Goal: Information Seeking & Learning: Check status

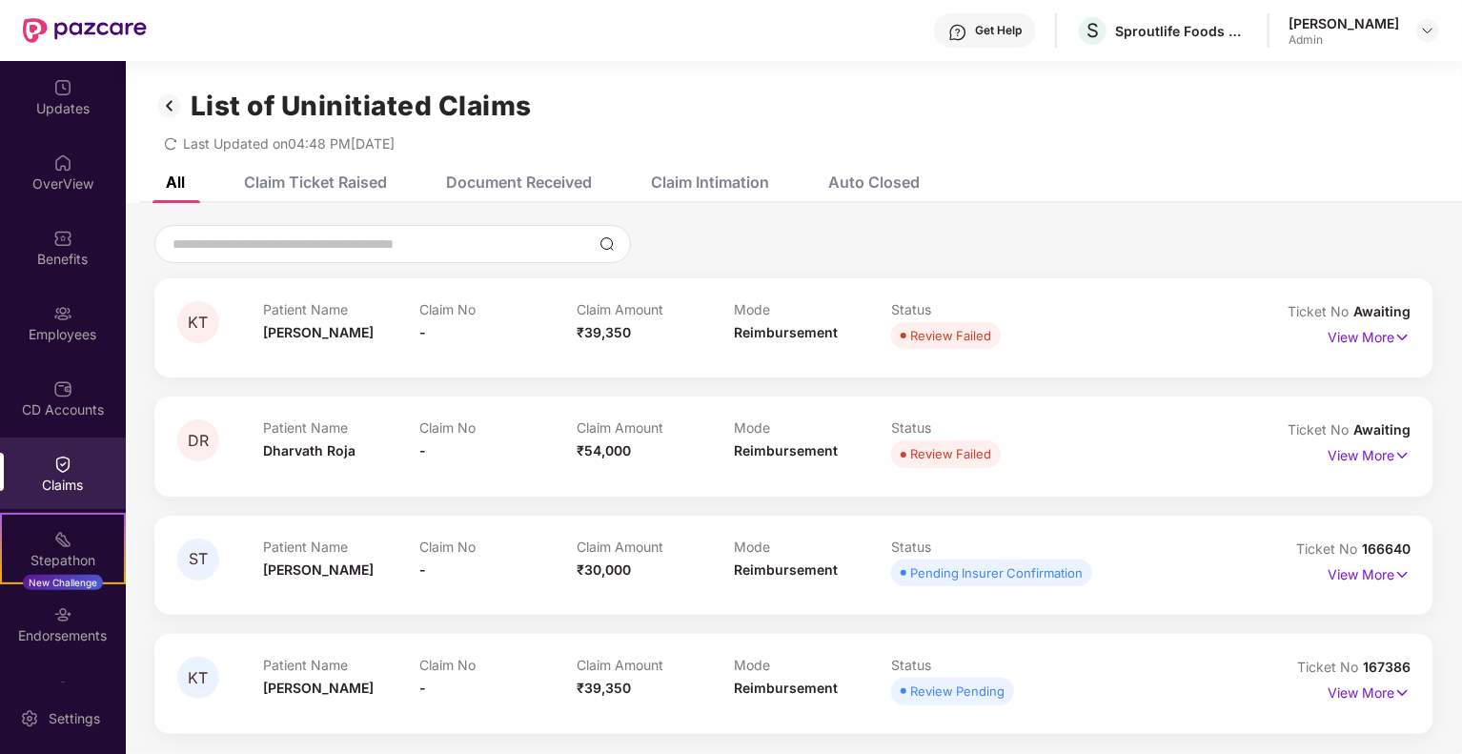
scroll to position [61, 0]
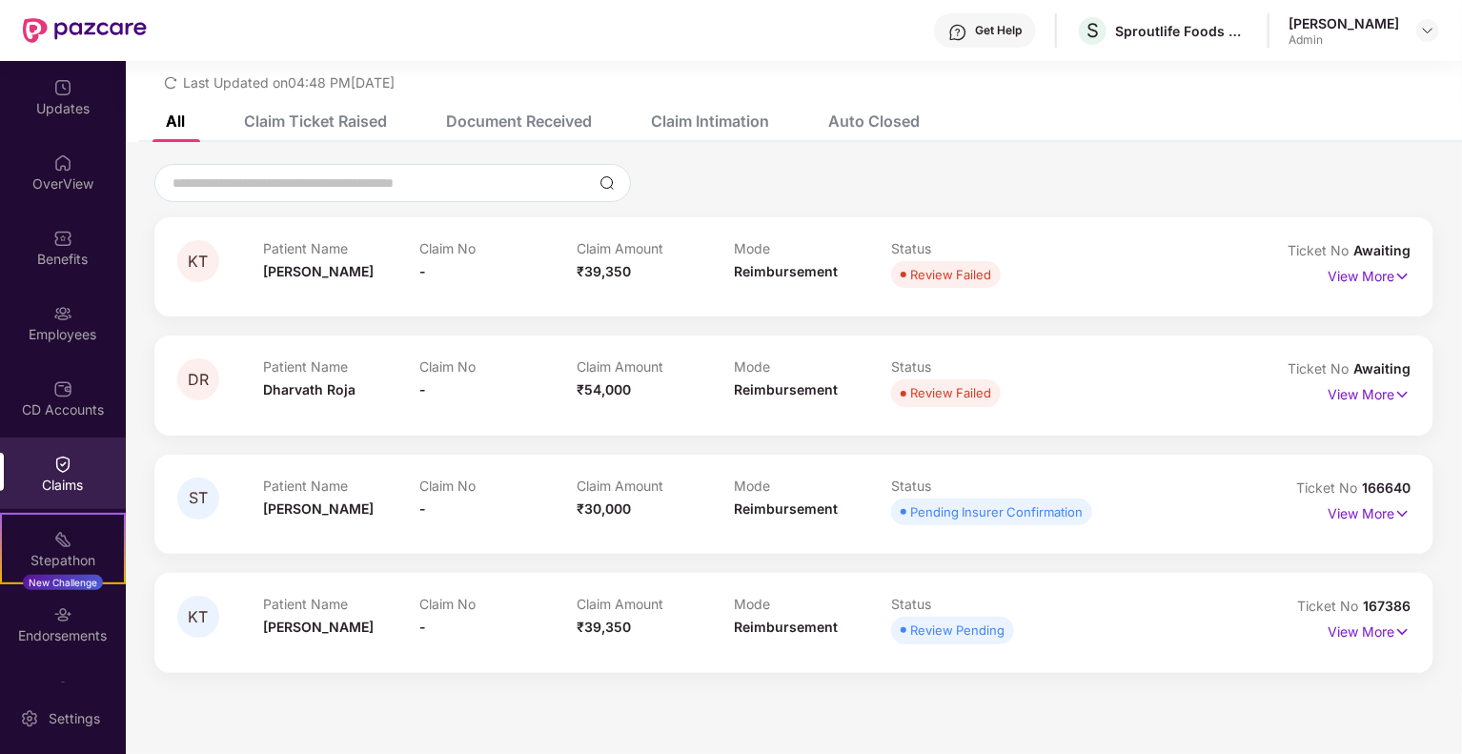
click at [57, 482] on div "Claims" at bounding box center [63, 485] width 126 height 19
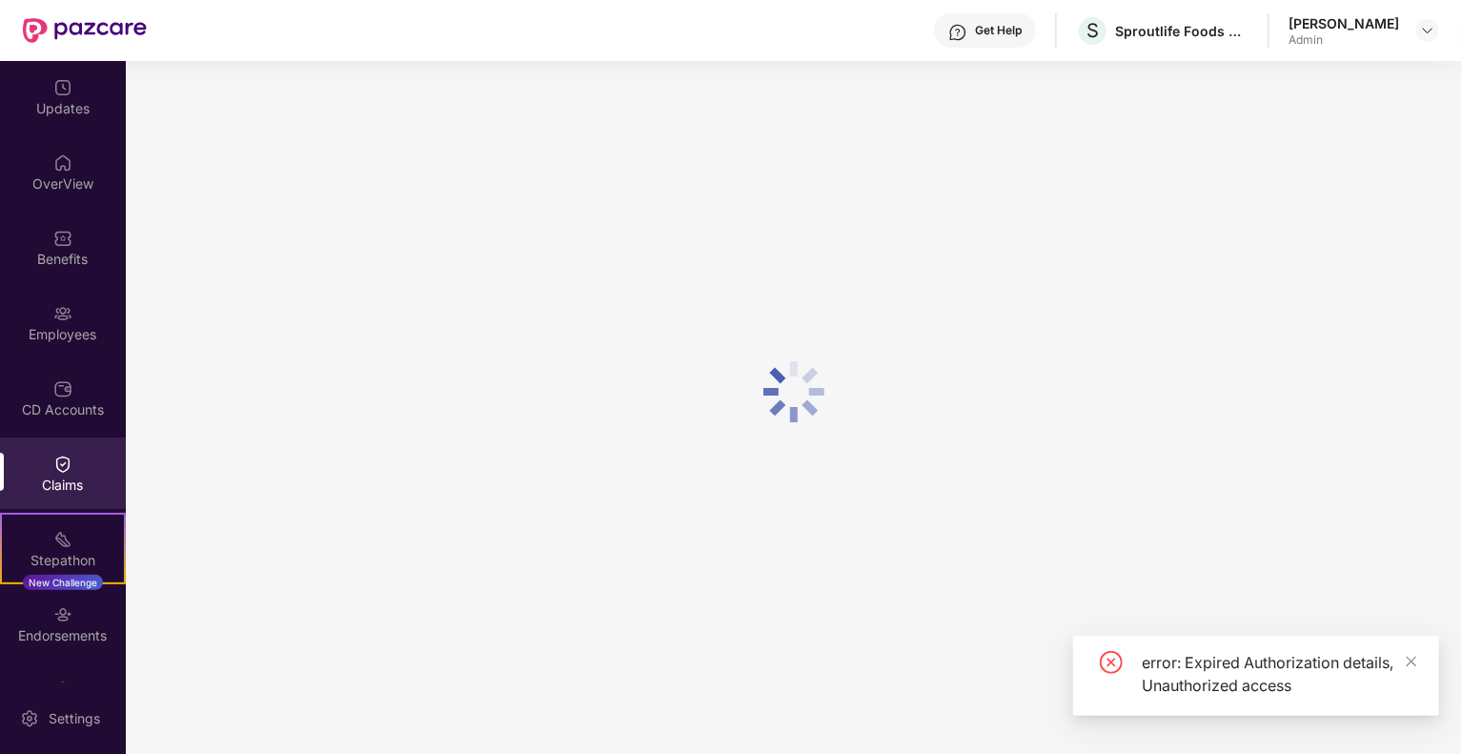
scroll to position [0, 0]
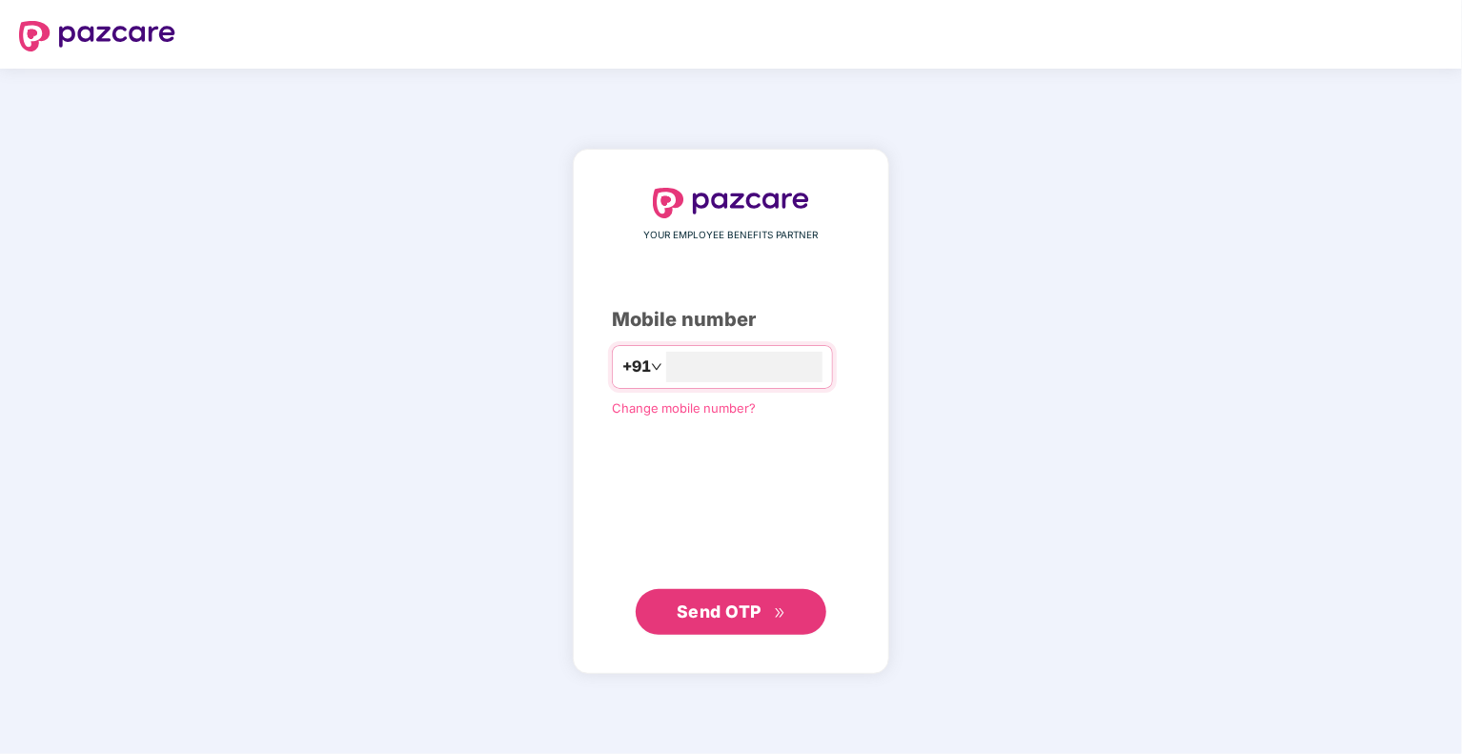
type input "**********"
click at [730, 613] on span "Send OTP" at bounding box center [719, 611] width 85 height 20
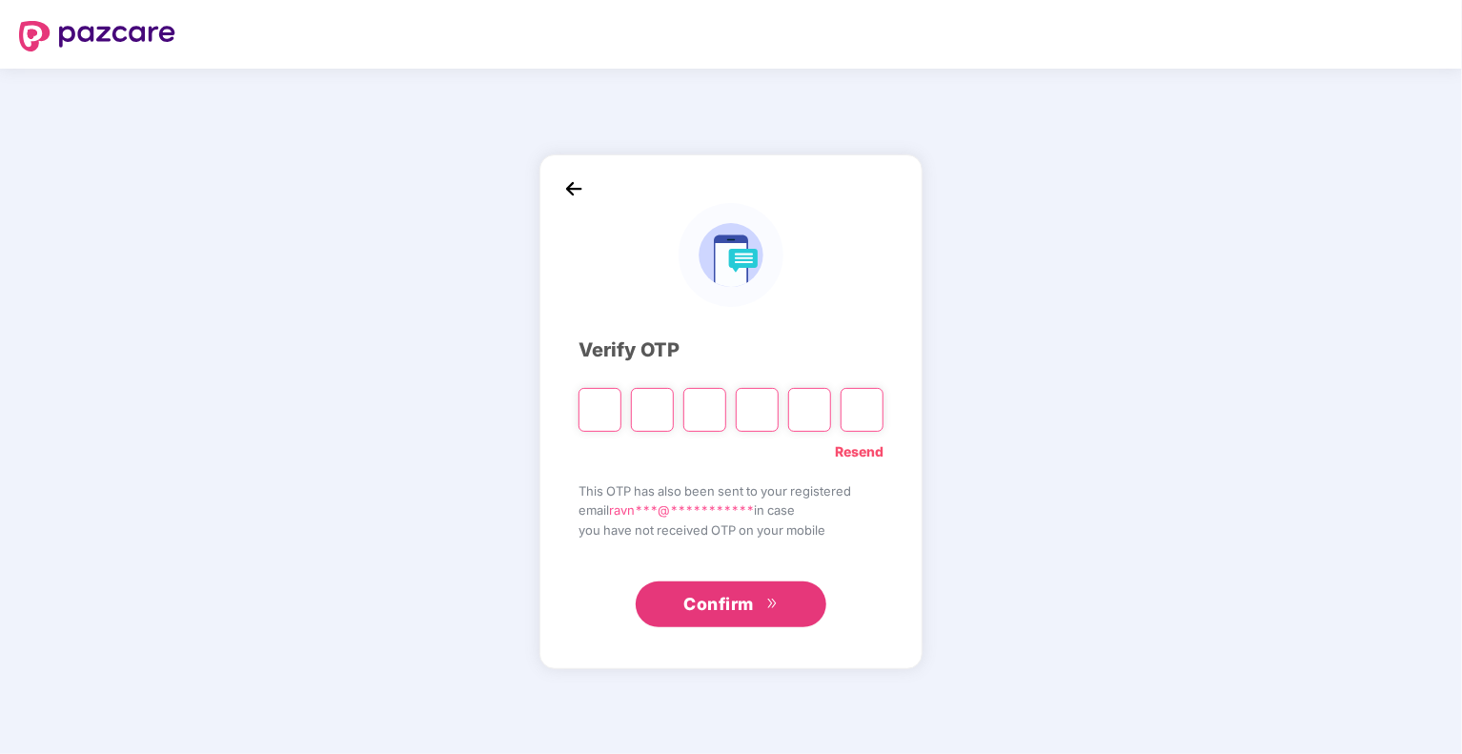
type input "*"
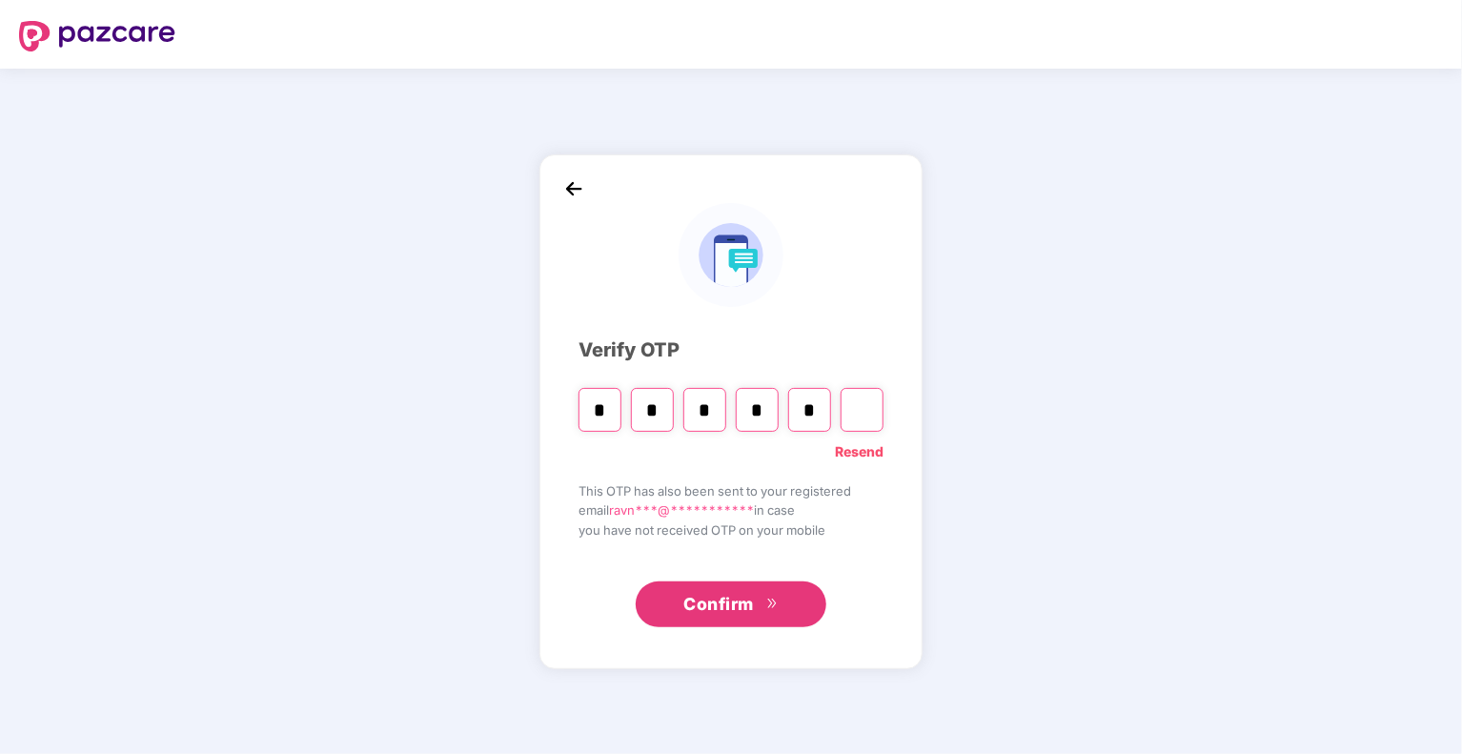
type input "*"
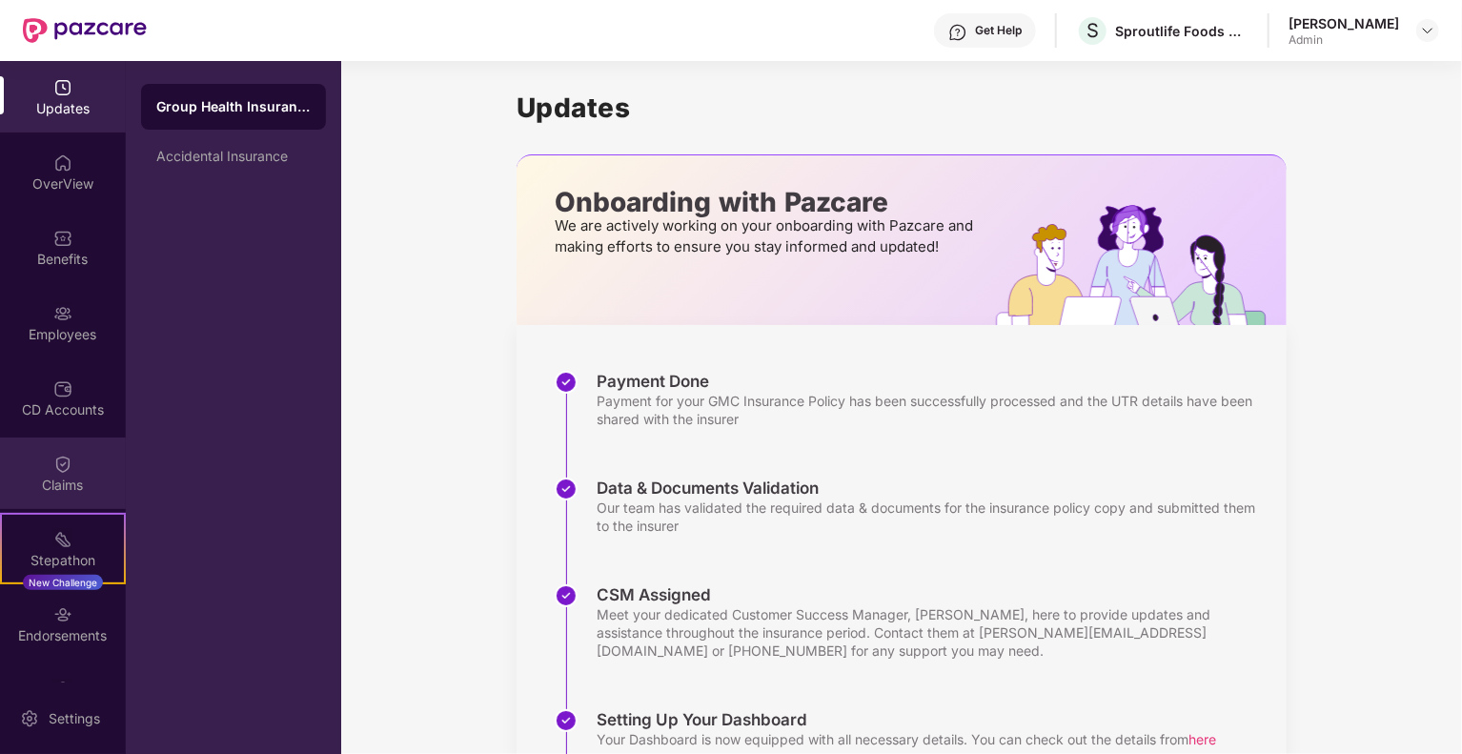
click at [78, 479] on div "Claims" at bounding box center [63, 485] width 126 height 19
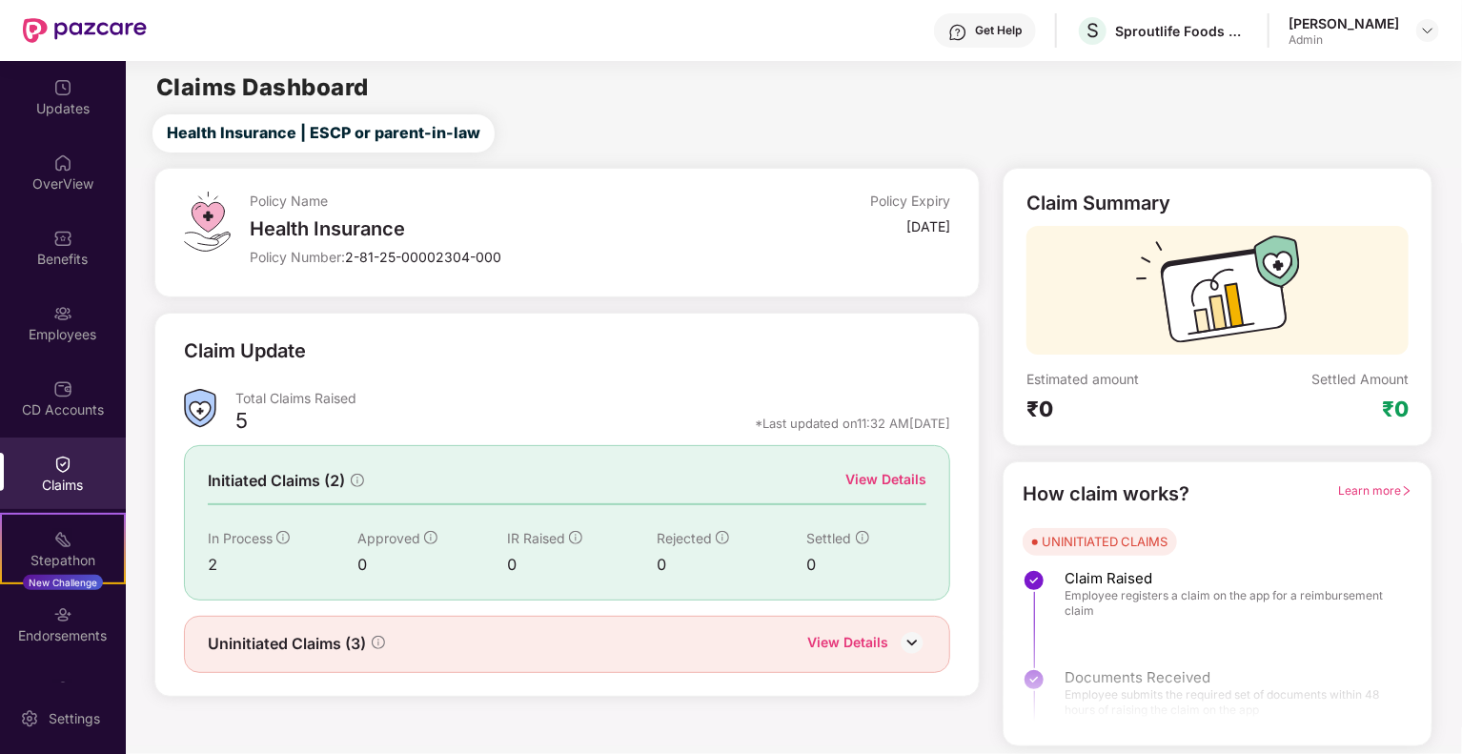
click at [872, 476] on div "View Details" at bounding box center [886, 479] width 81 height 21
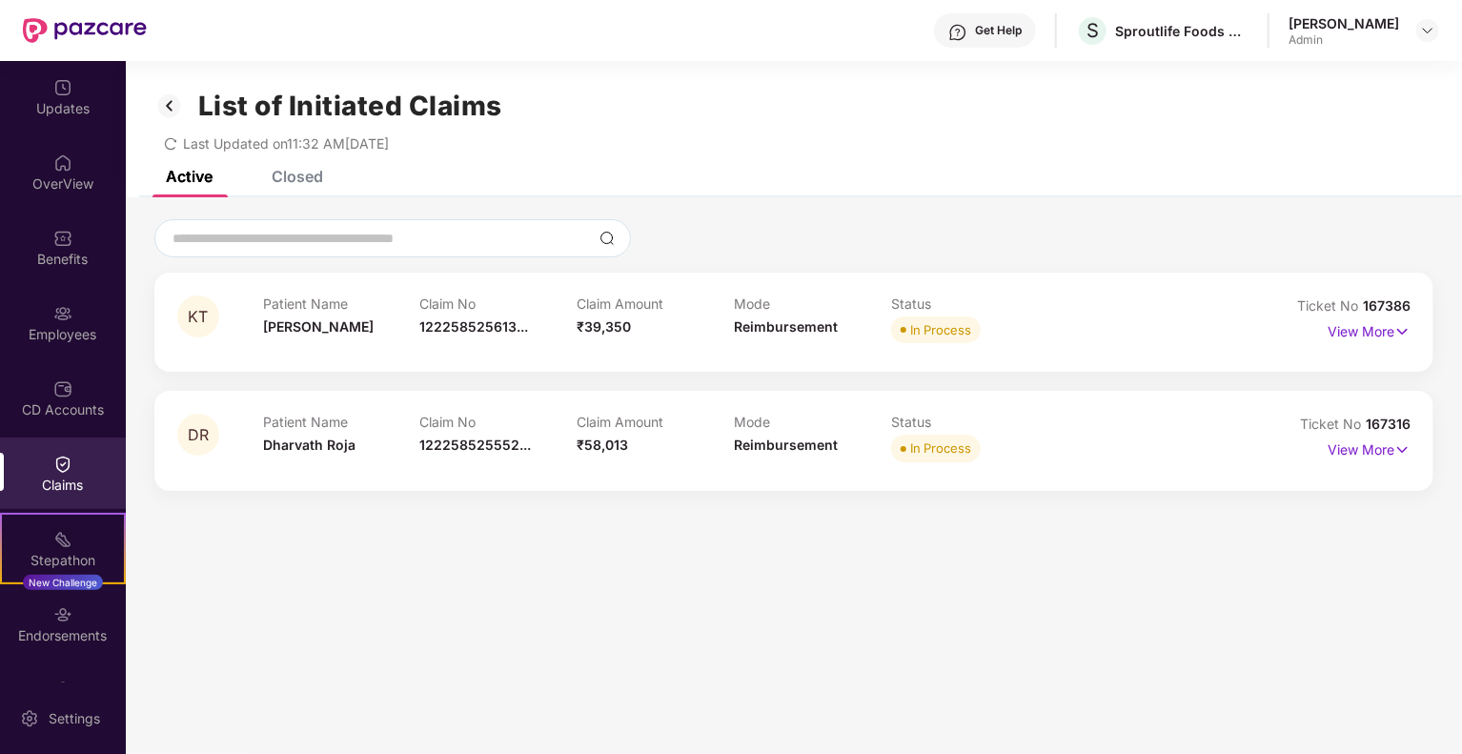
click at [154, 108] on img at bounding box center [169, 106] width 31 height 32
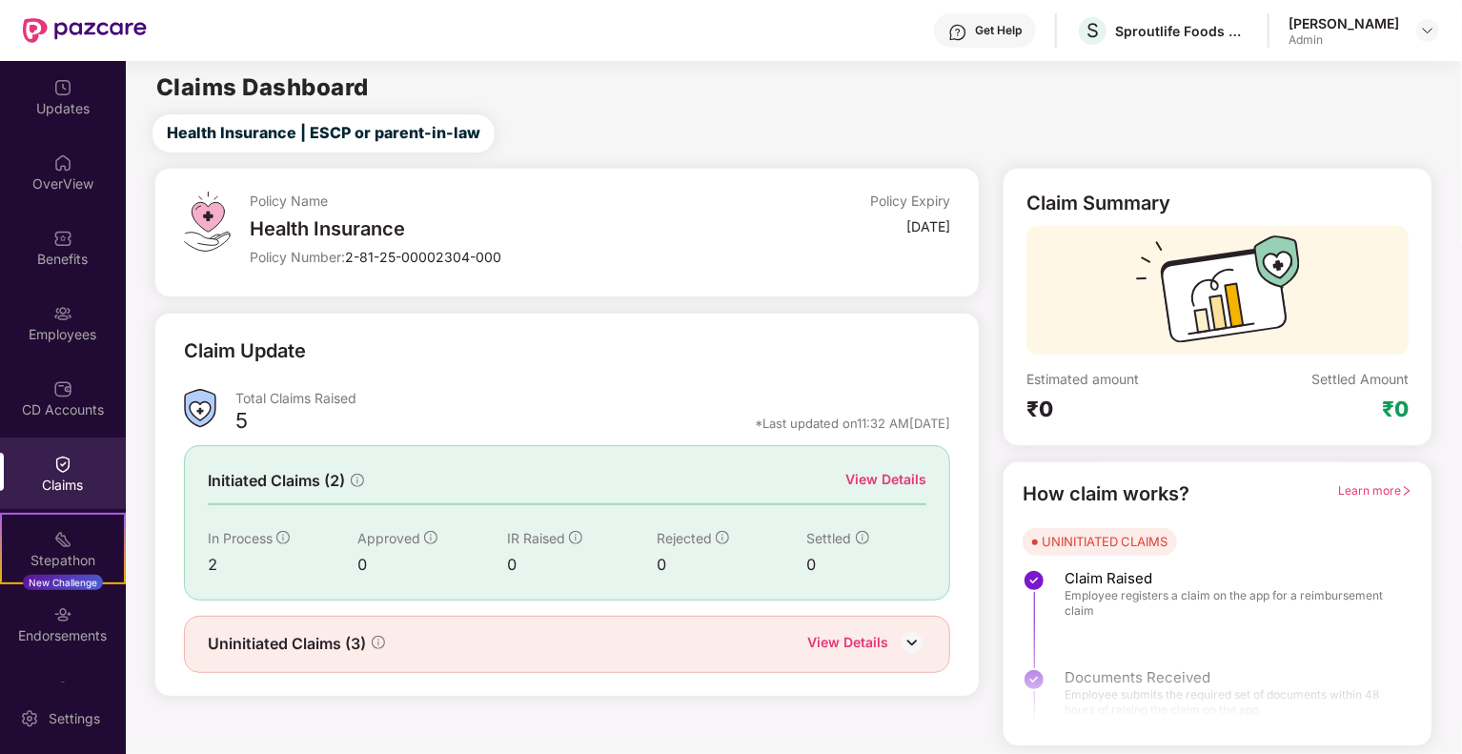
click at [835, 642] on div "View Details" at bounding box center [847, 644] width 81 height 25
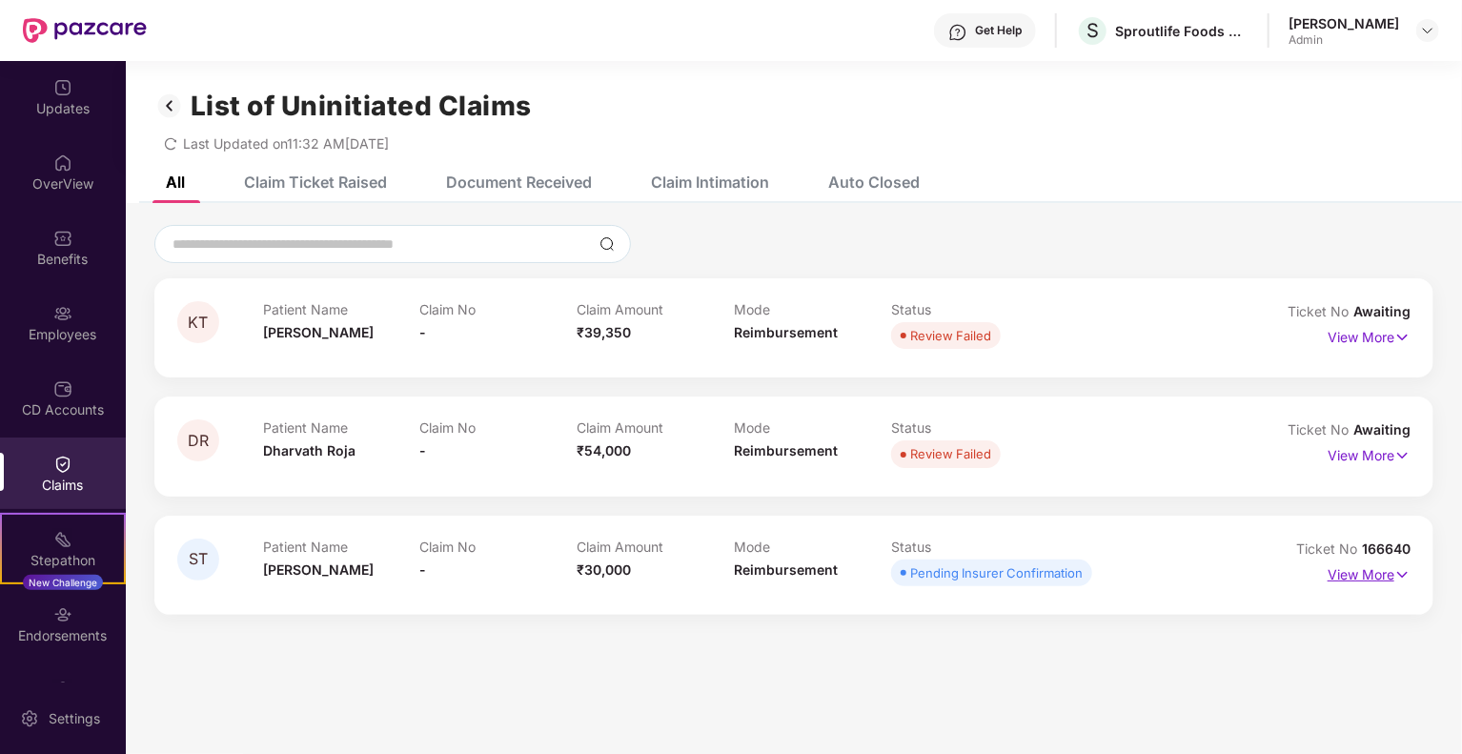
click at [1372, 566] on p "View More" at bounding box center [1369, 573] width 83 height 26
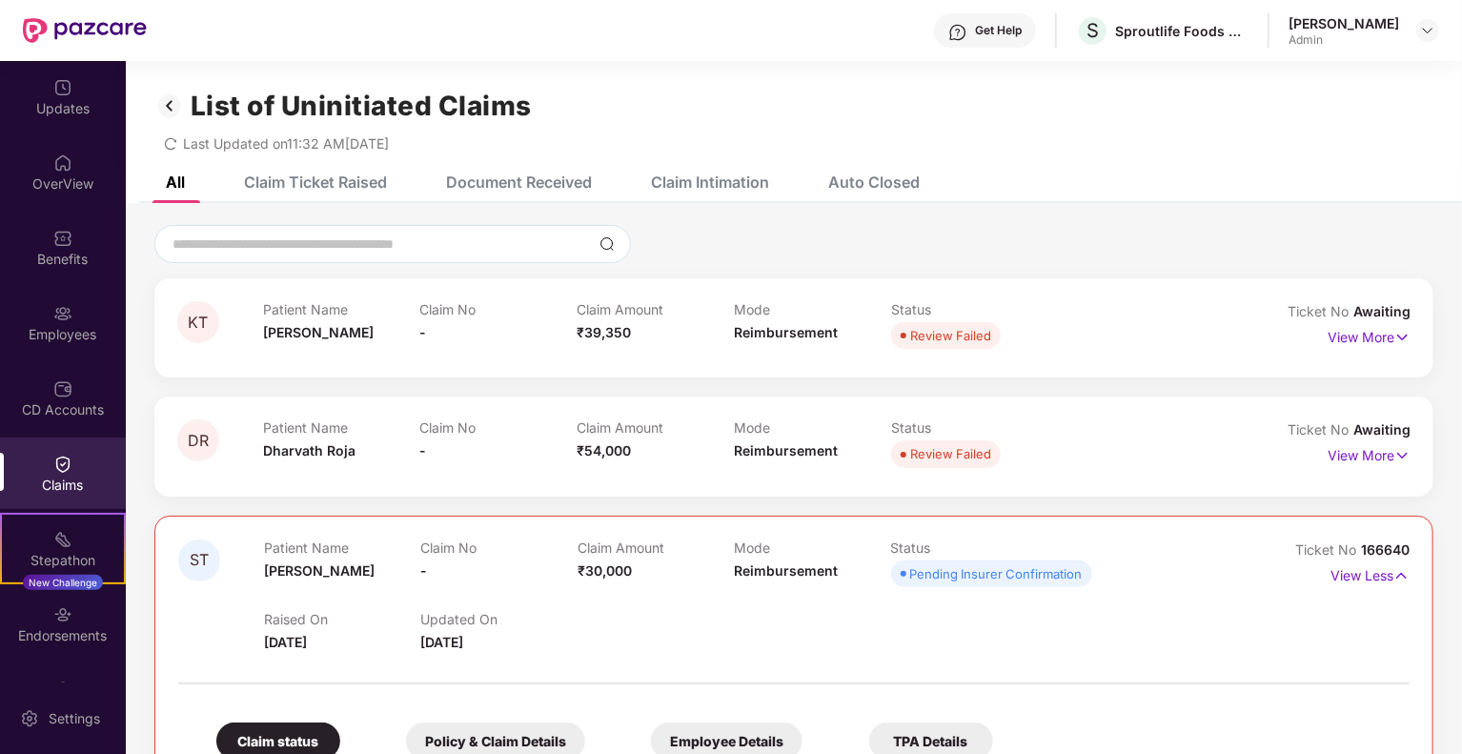
click at [323, 182] on div "Claim Ticket Raised" at bounding box center [315, 182] width 143 height 19
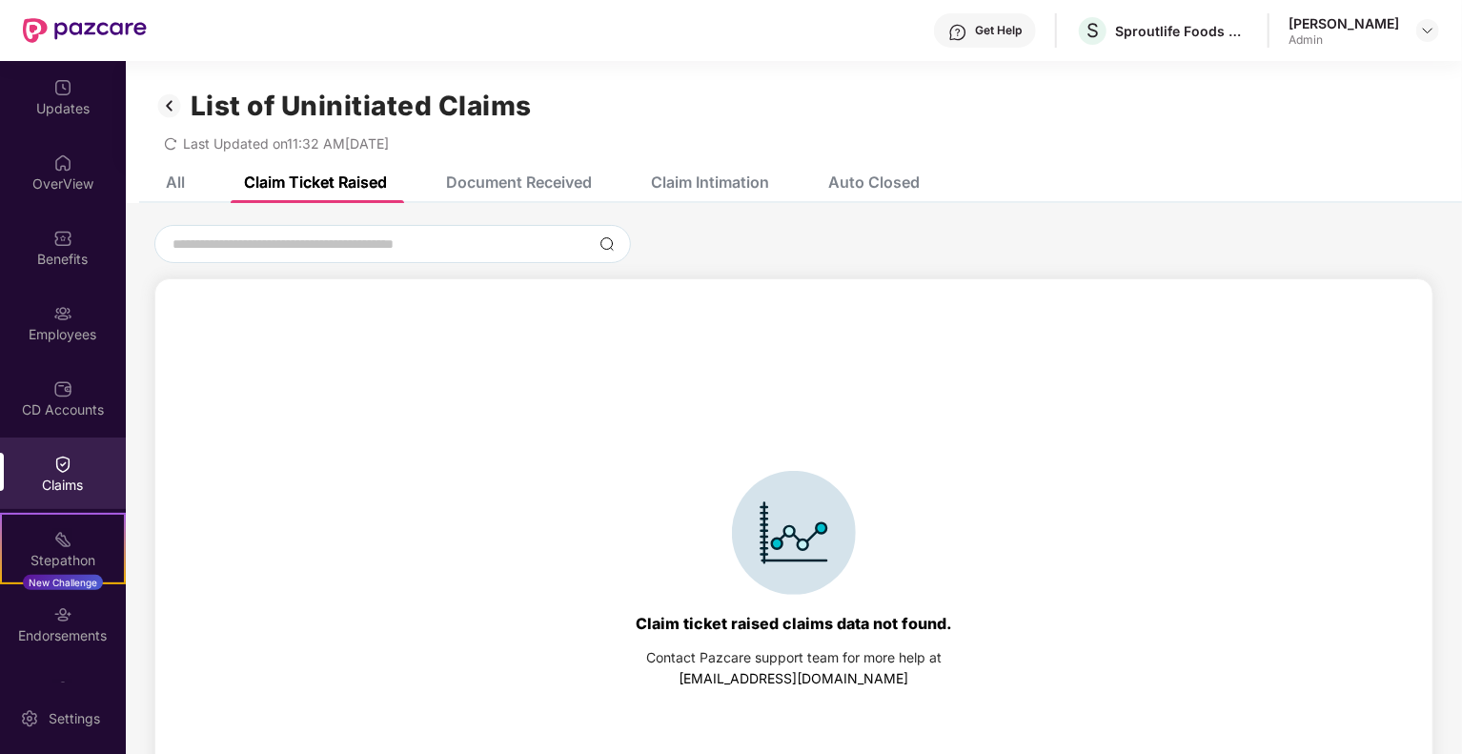
click at [557, 173] on div "Document Received" at bounding box center [519, 182] width 146 height 19
click at [714, 174] on div "Claim Intimation" at bounding box center [710, 182] width 118 height 19
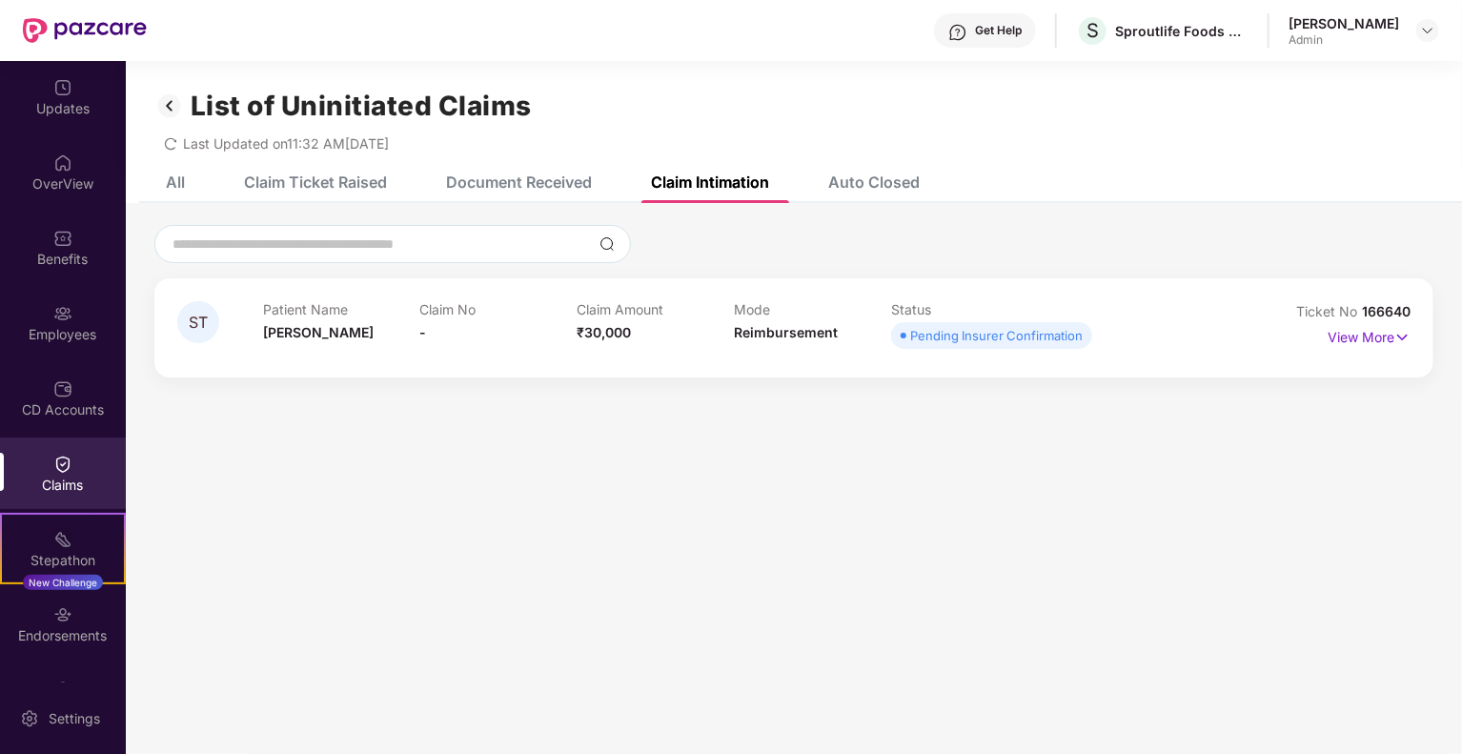
click at [182, 171] on div "All" at bounding box center [161, 182] width 48 height 42
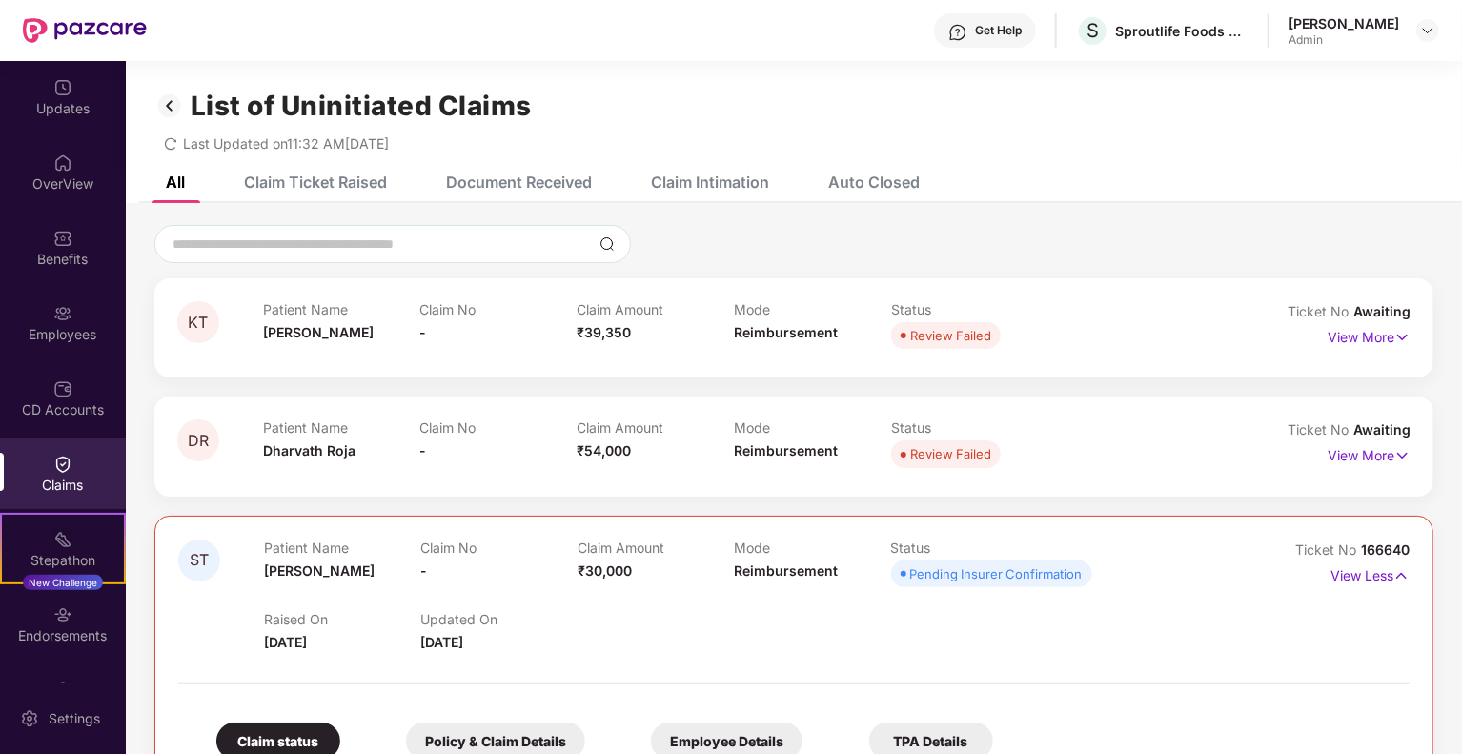
click at [720, 182] on div "Claim Intimation" at bounding box center [710, 182] width 118 height 19
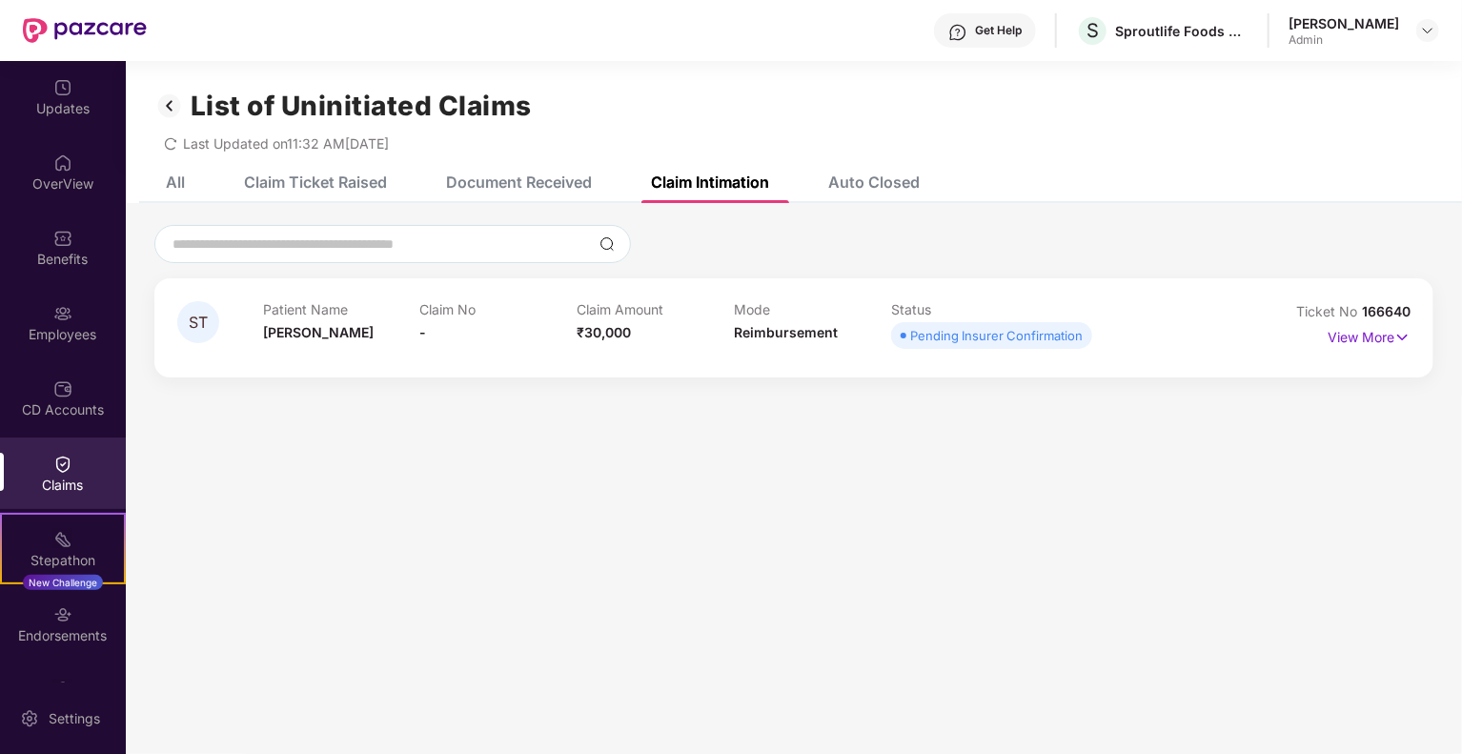
click at [64, 471] on img at bounding box center [62, 464] width 19 height 19
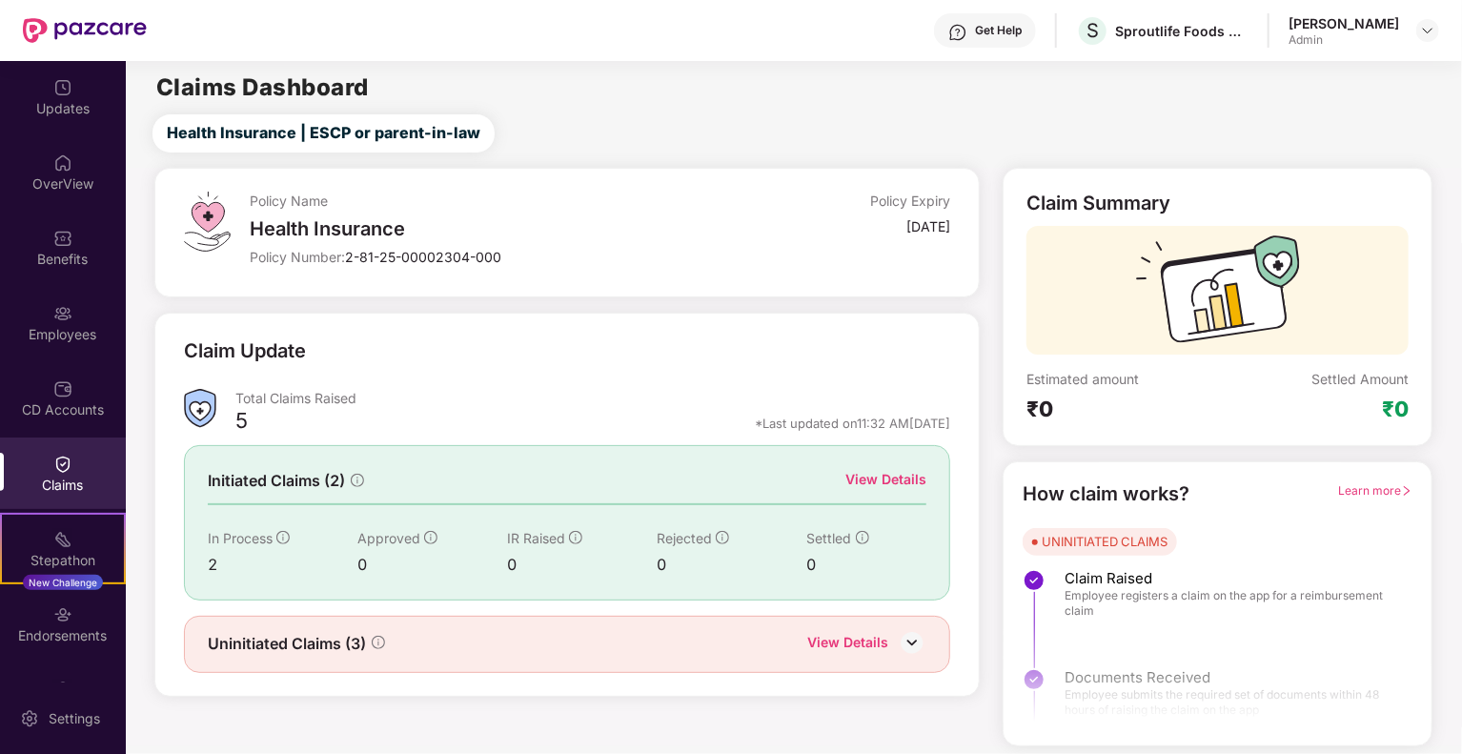
click at [891, 476] on div "View Details" at bounding box center [886, 479] width 81 height 21
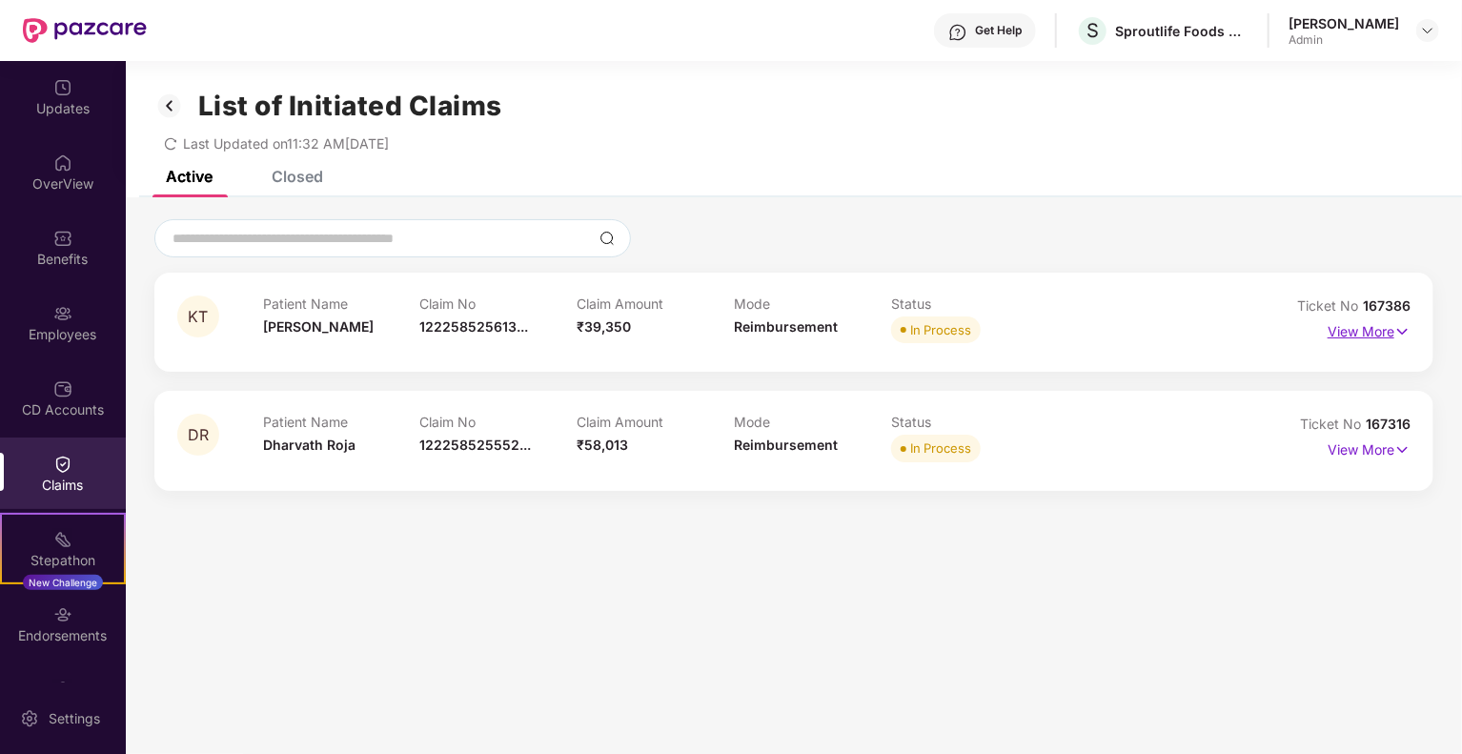
click at [1383, 327] on p "View More" at bounding box center [1369, 329] width 83 height 26
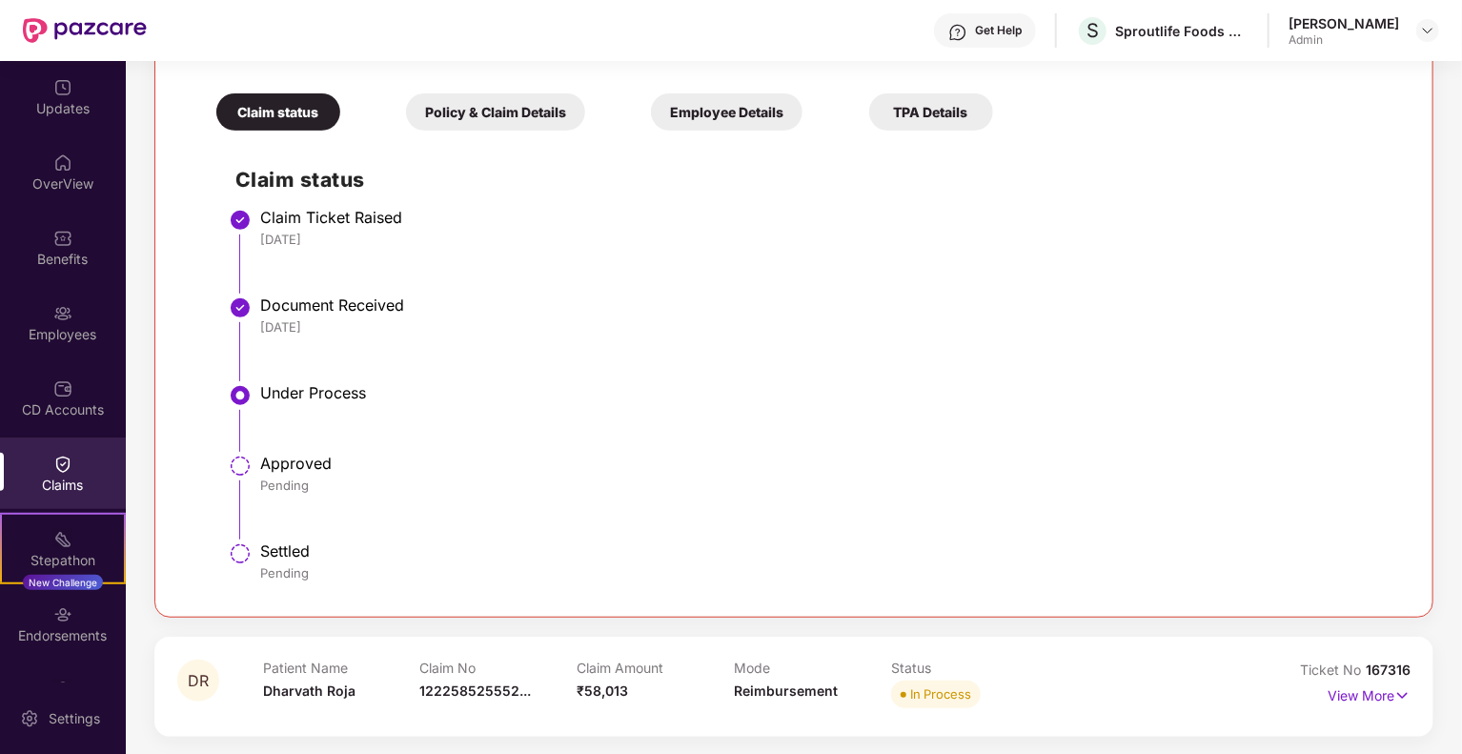
scroll to position [5, 0]
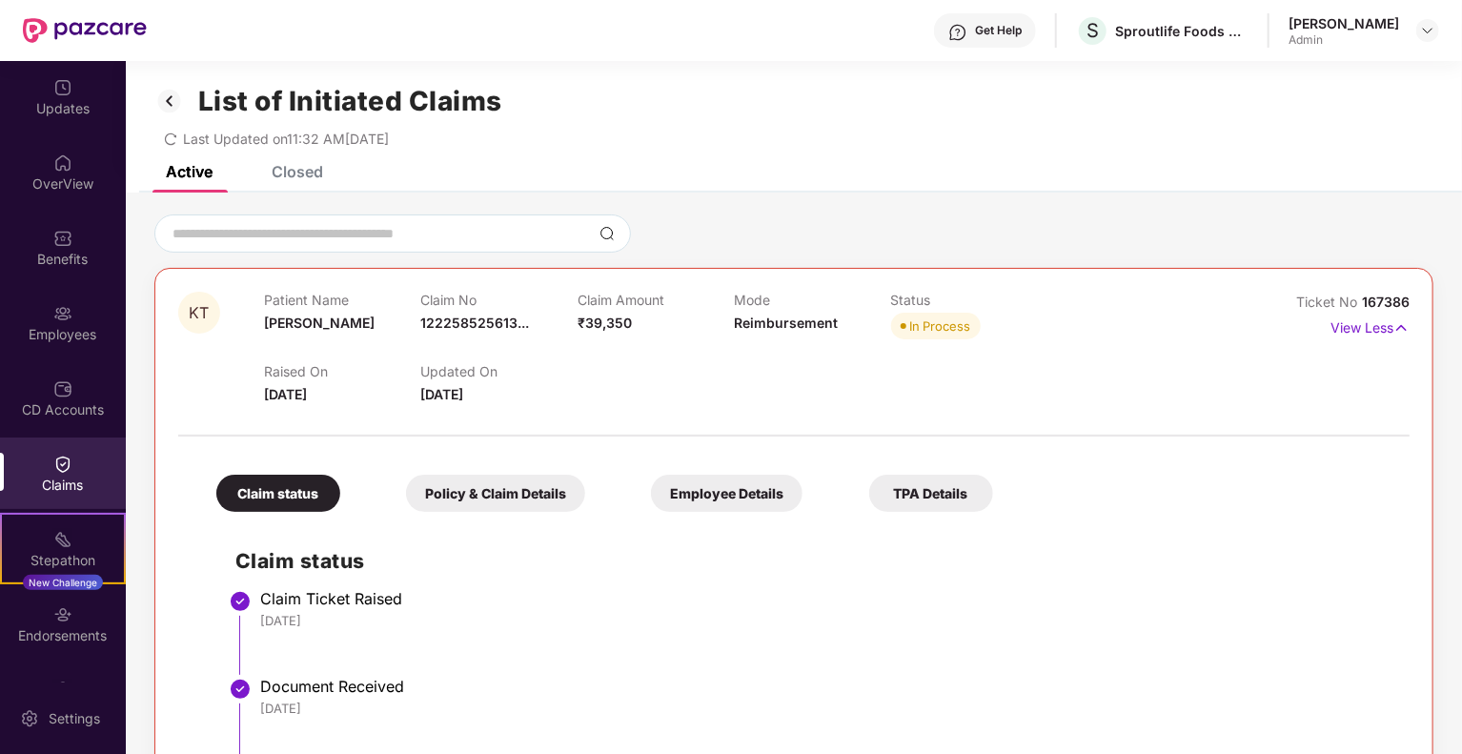
click at [57, 482] on div "Claims" at bounding box center [63, 485] width 126 height 19
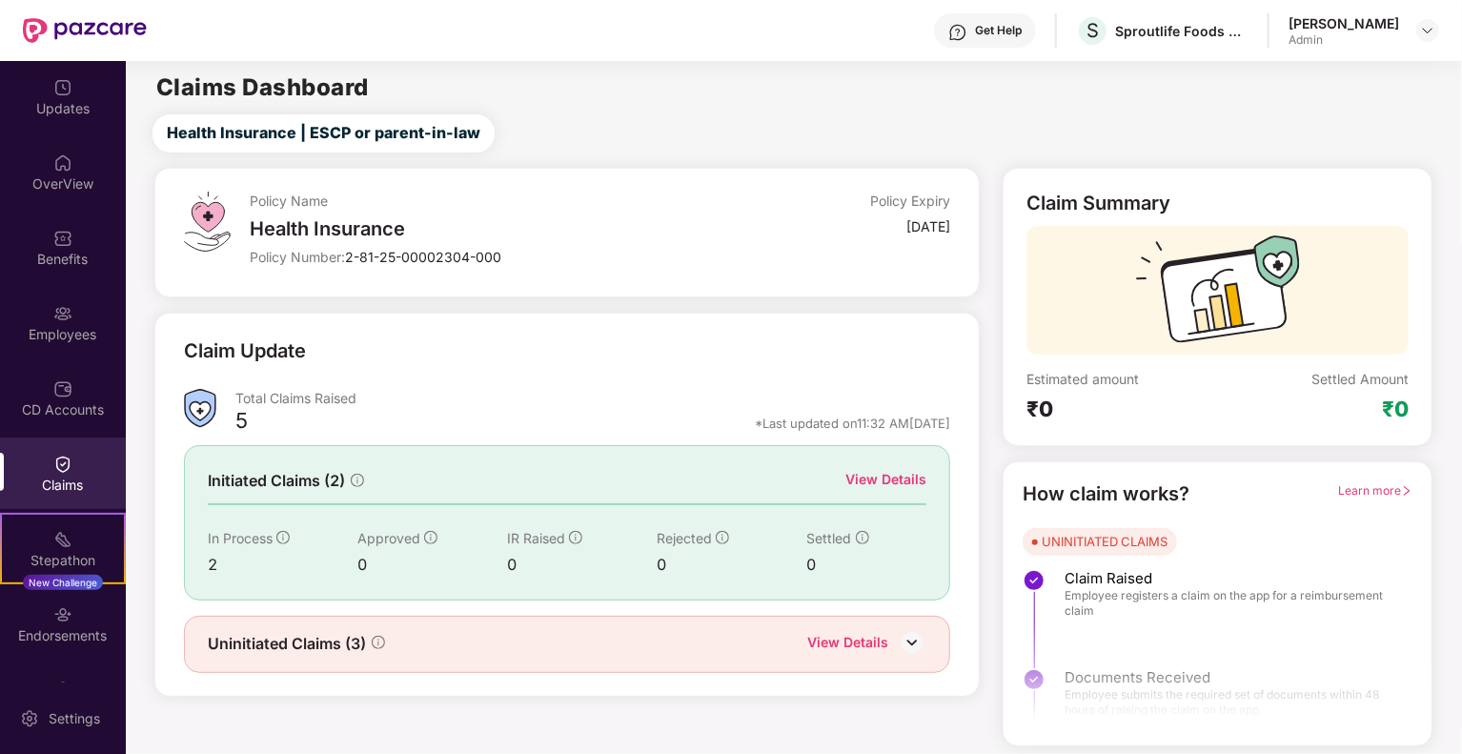
click at [874, 649] on div "View Details" at bounding box center [847, 644] width 81 height 25
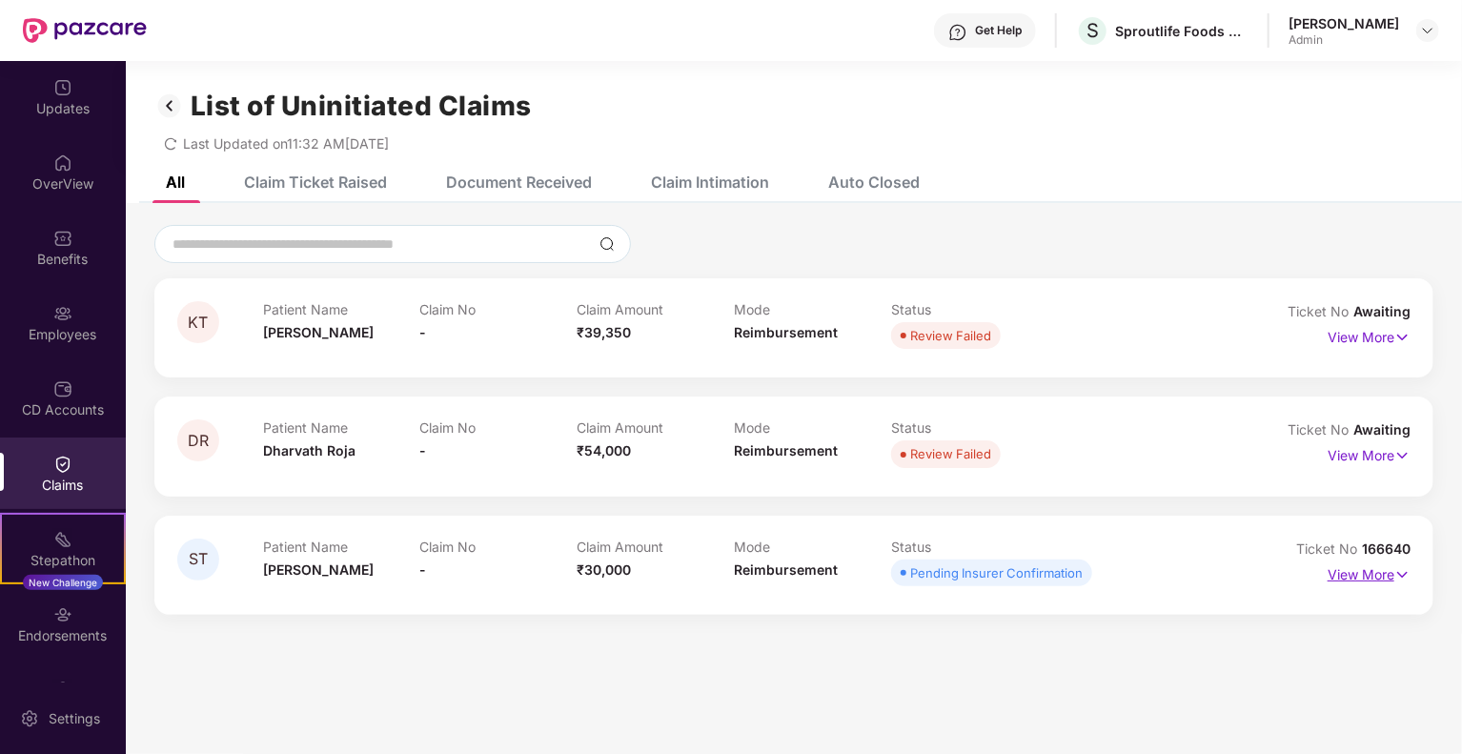
click at [1344, 581] on p "View More" at bounding box center [1369, 573] width 83 height 26
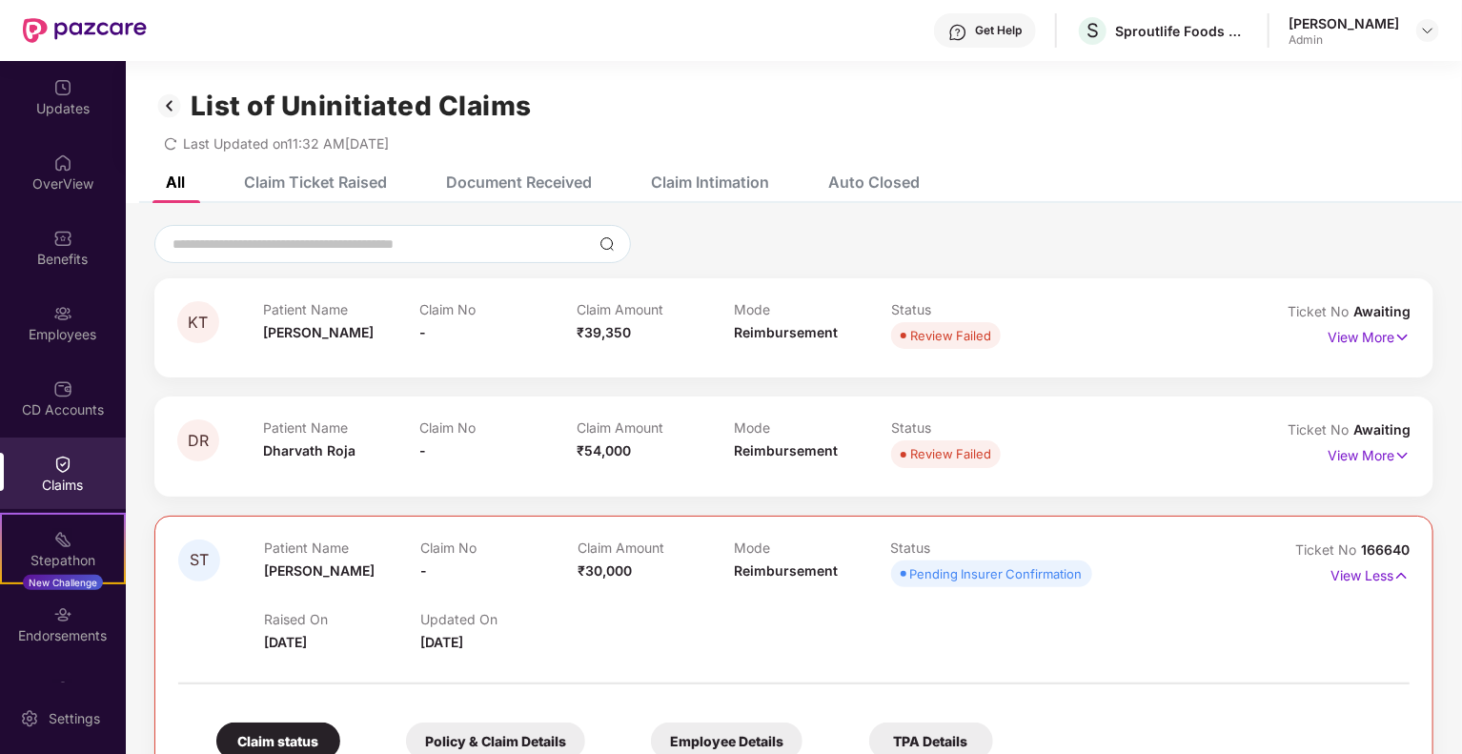
click at [55, 464] on img at bounding box center [62, 464] width 19 height 19
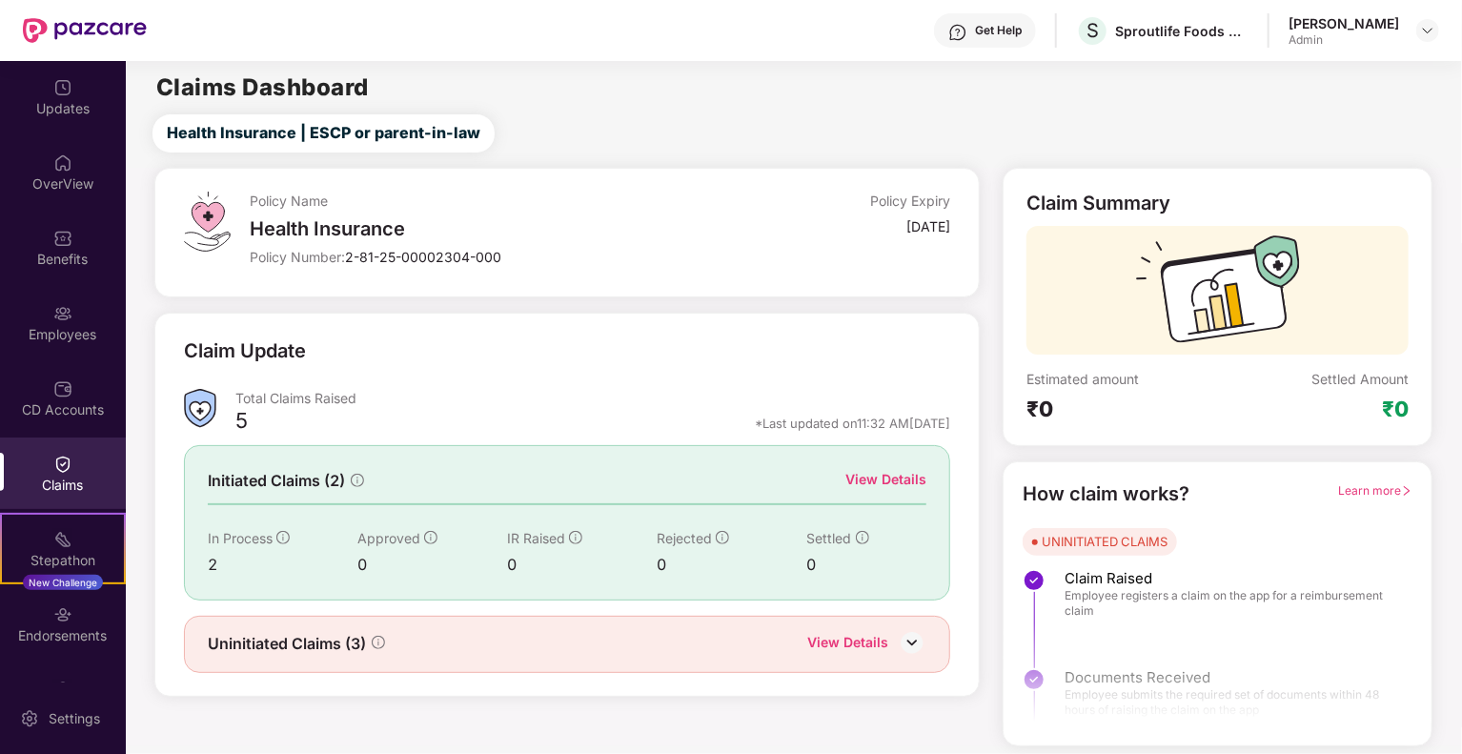
click at [897, 476] on div "View Details" at bounding box center [886, 479] width 81 height 21
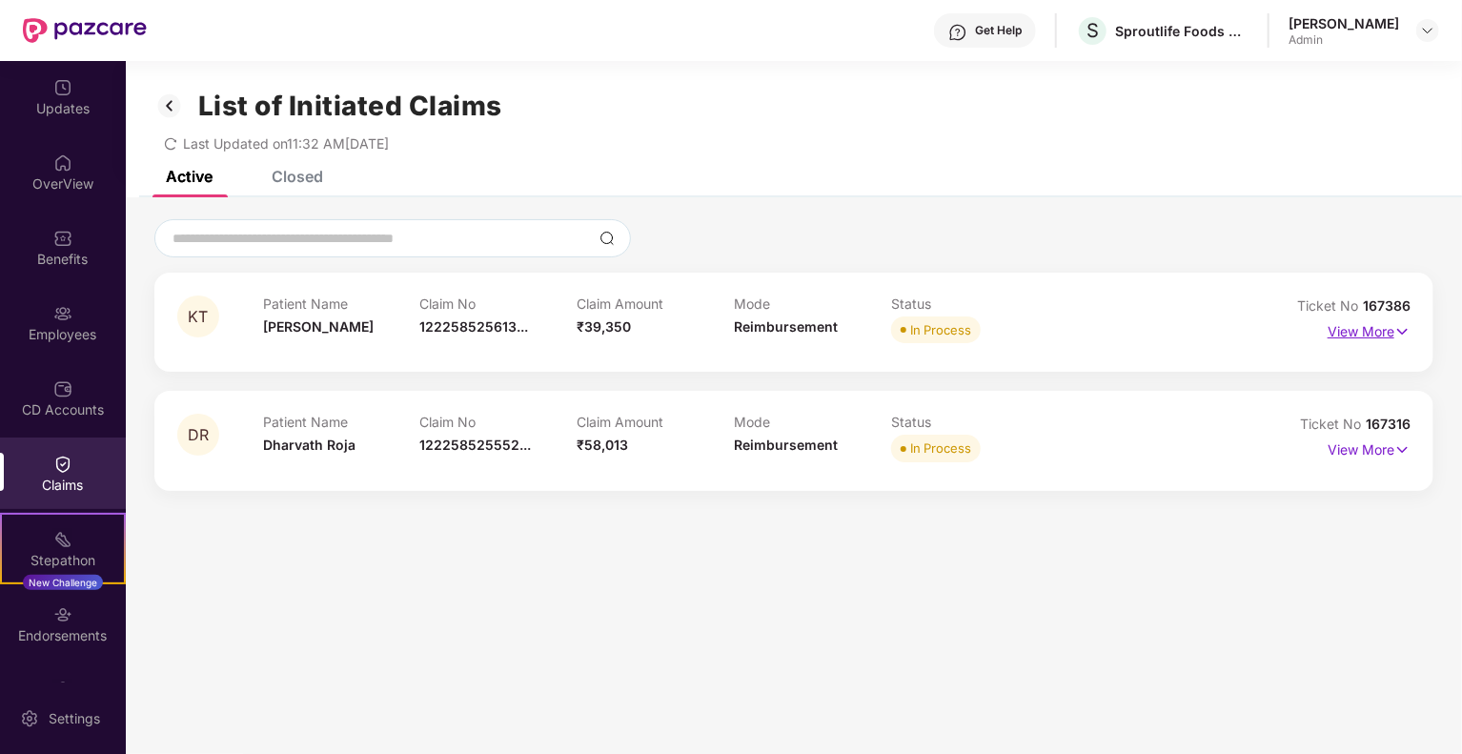
click at [1374, 327] on p "View More" at bounding box center [1369, 329] width 83 height 26
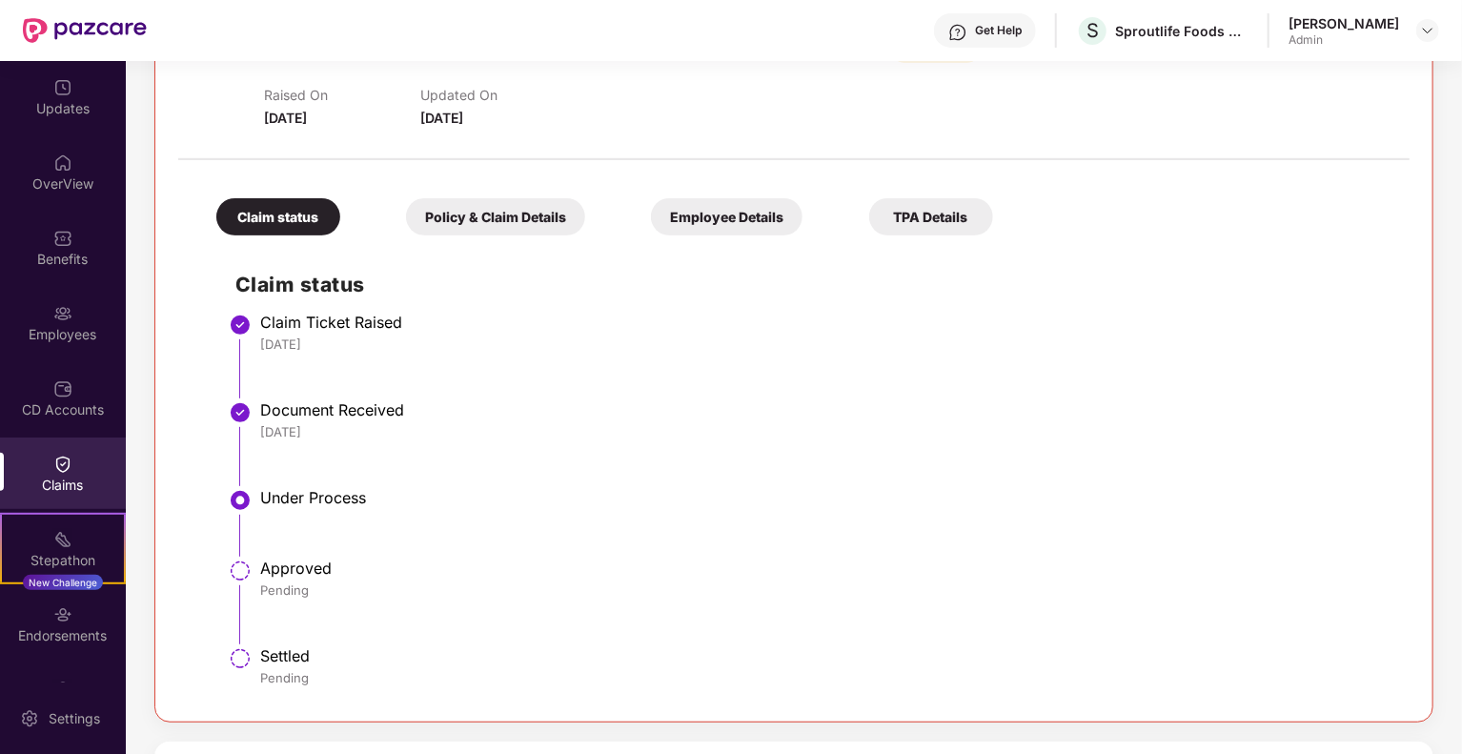
scroll to position [286, 0]
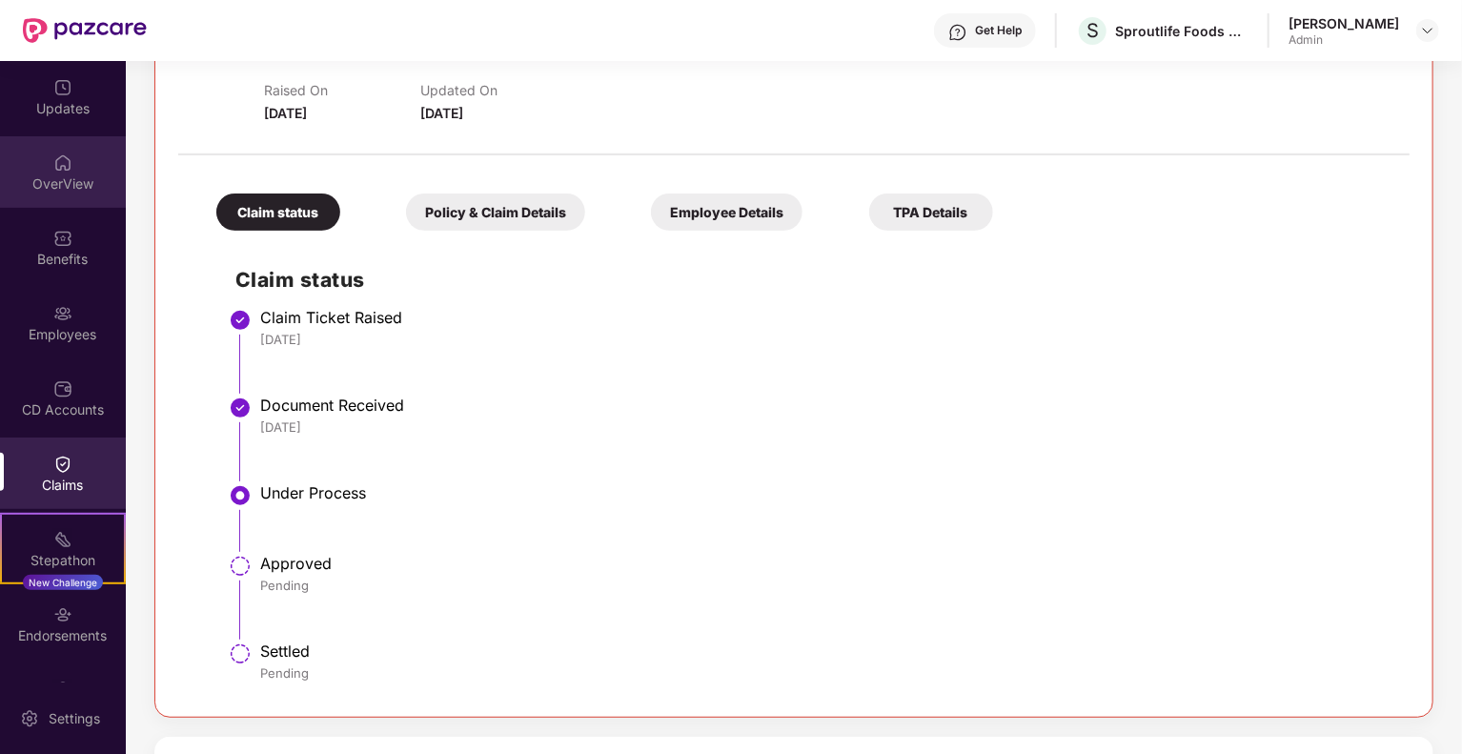
click at [59, 183] on div "OverView" at bounding box center [63, 183] width 126 height 19
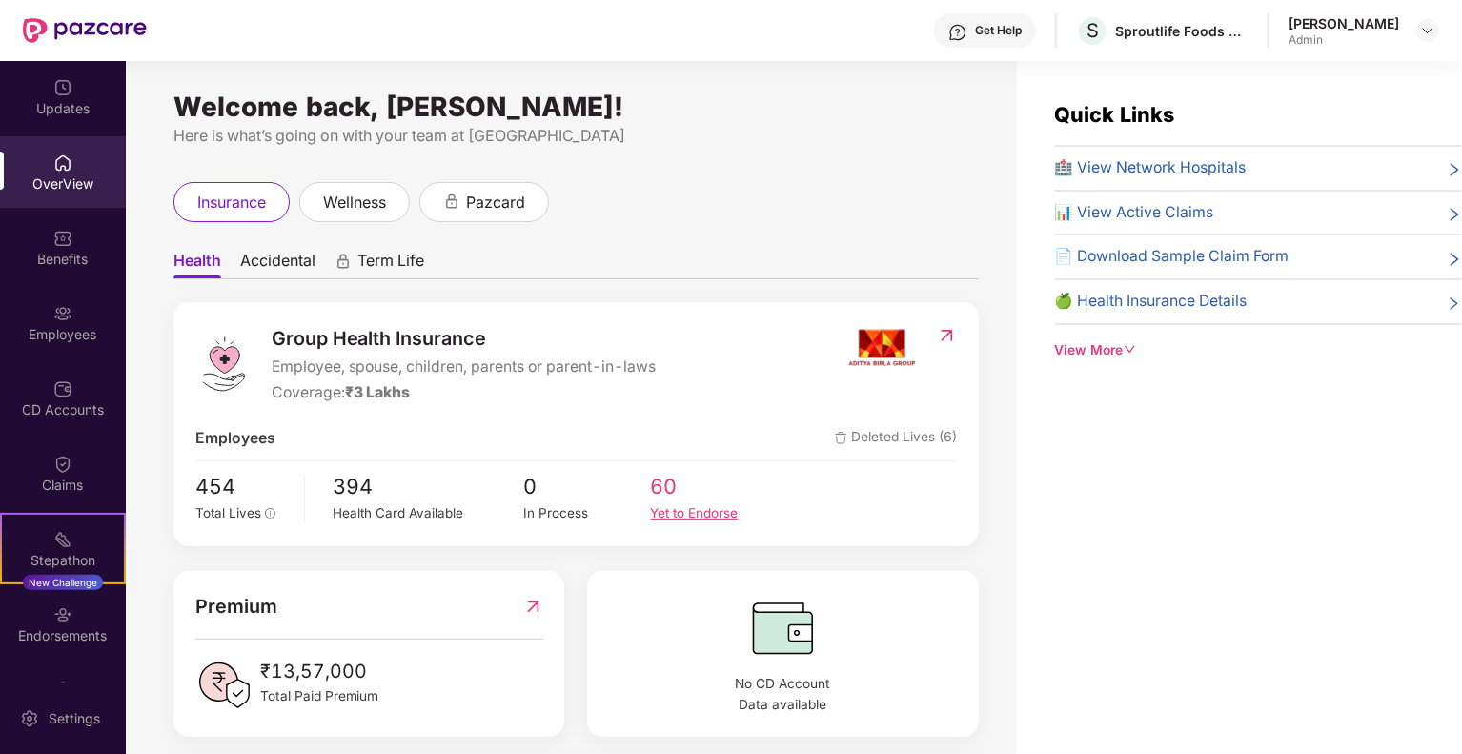
click at [667, 484] on span "60" at bounding box center [714, 487] width 127 height 32
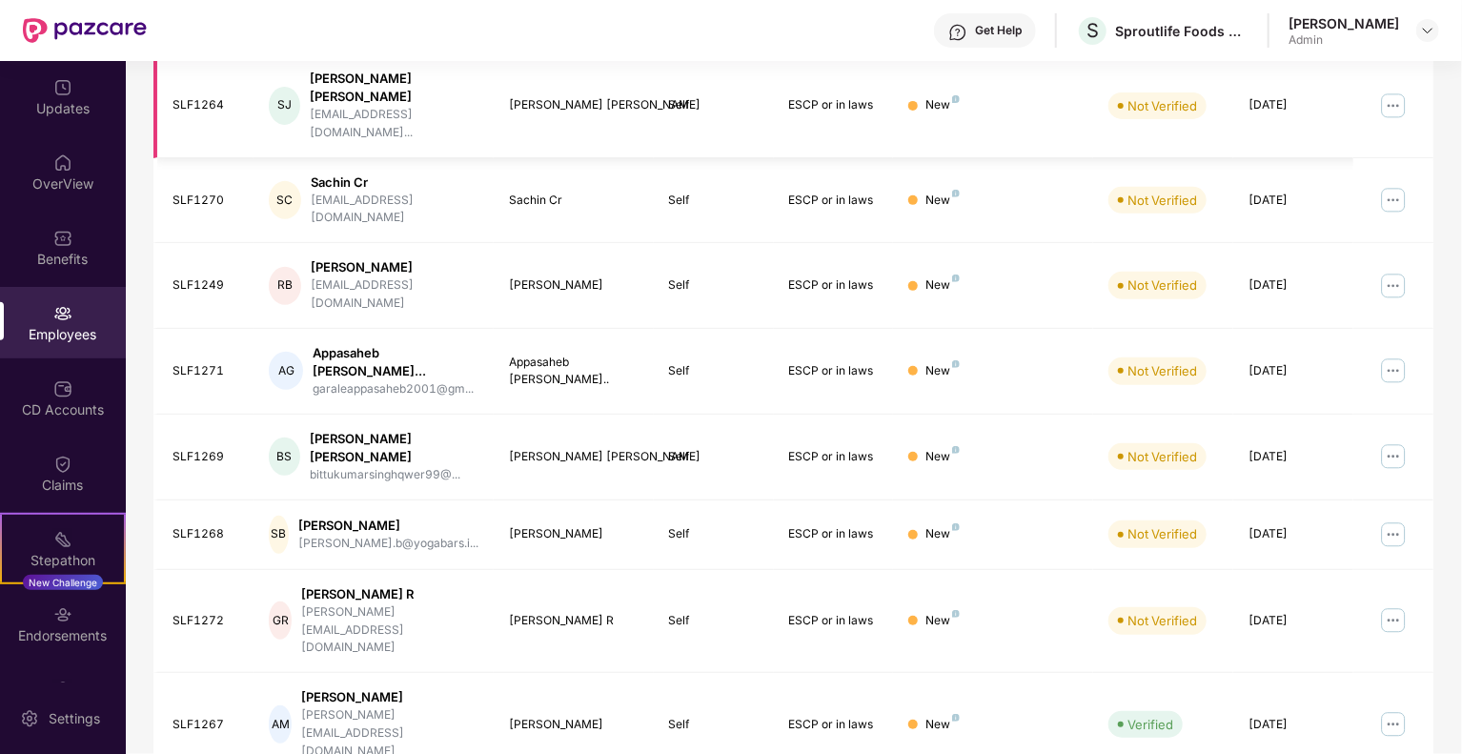
scroll to position [431, 0]
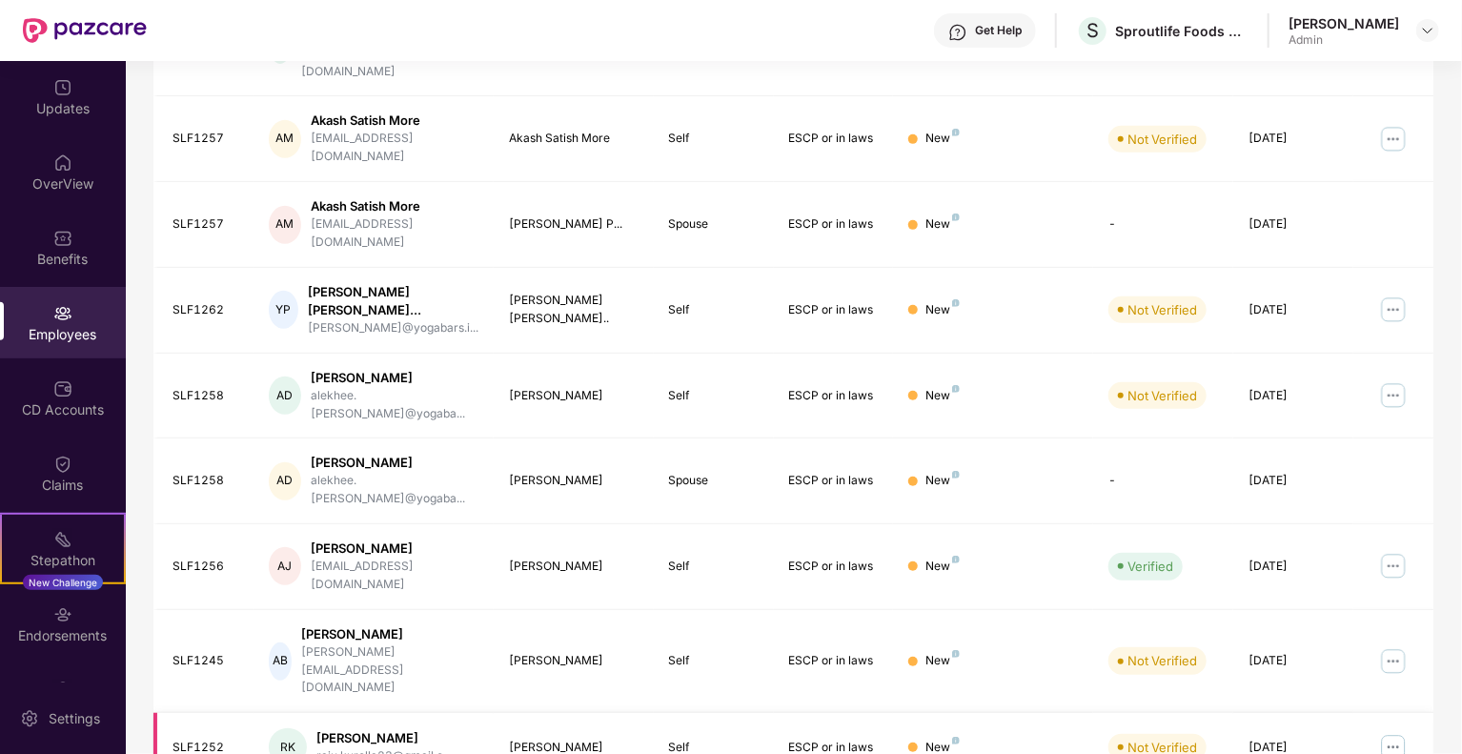
scroll to position [415, 0]
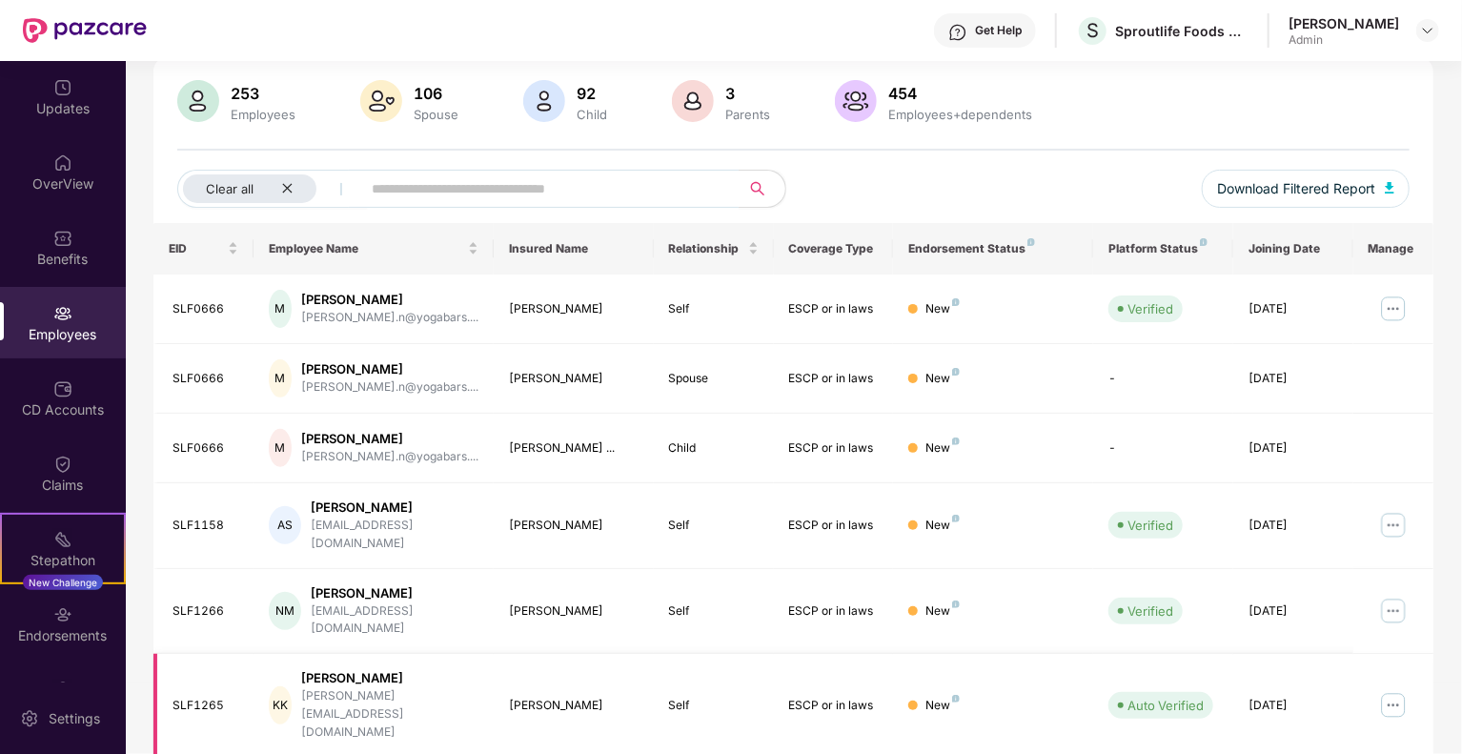
scroll to position [129, 0]
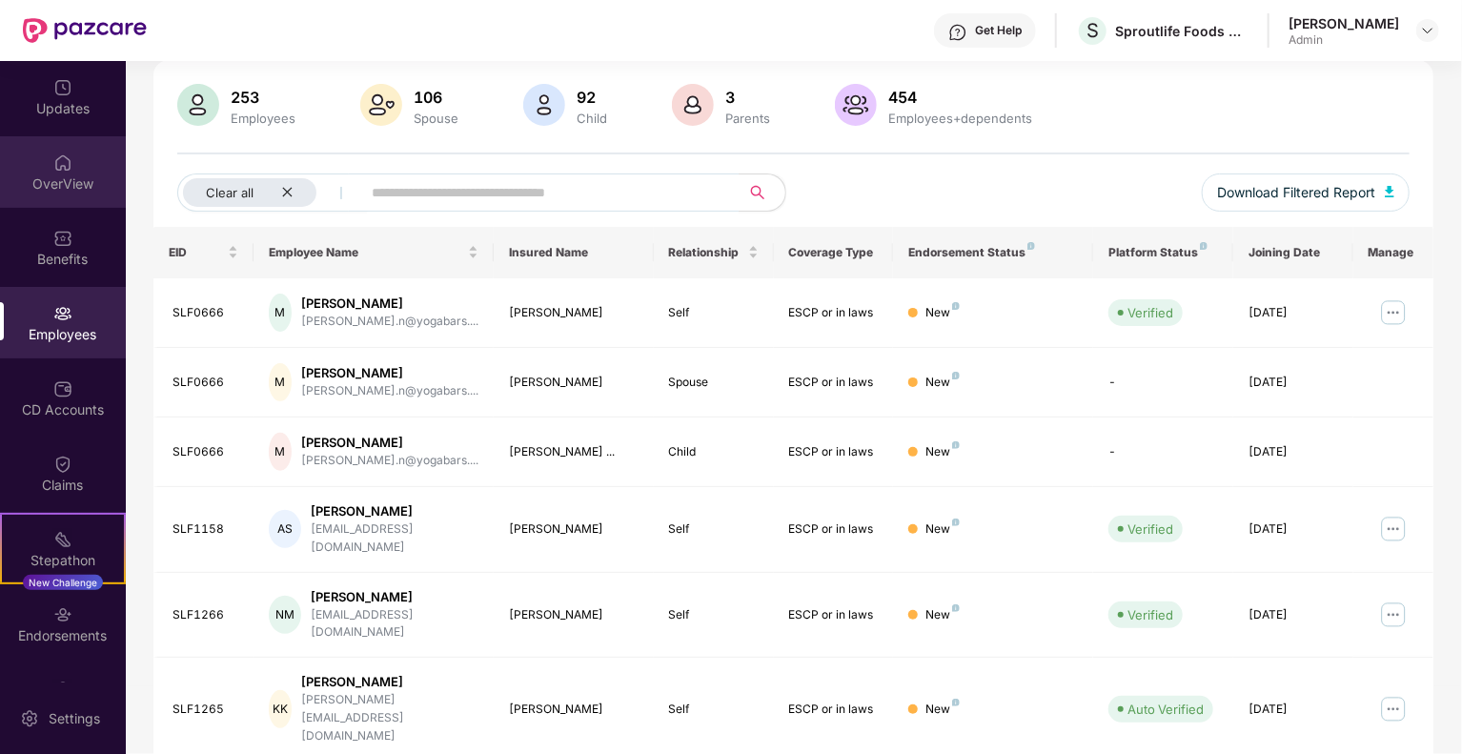
click at [57, 179] on div "OverView" at bounding box center [63, 183] width 126 height 19
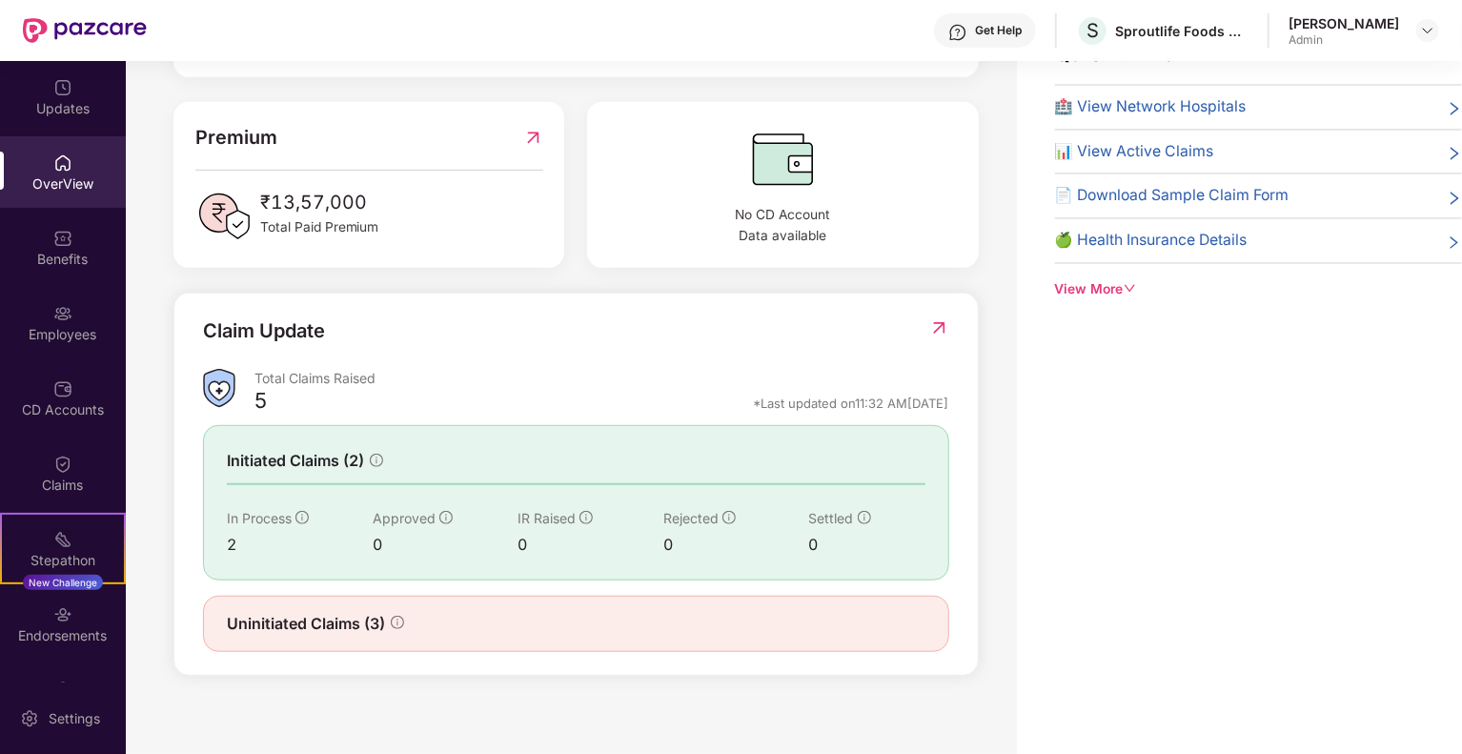
scroll to position [423, 0]
